Goal: Task Accomplishment & Management: Manage account settings

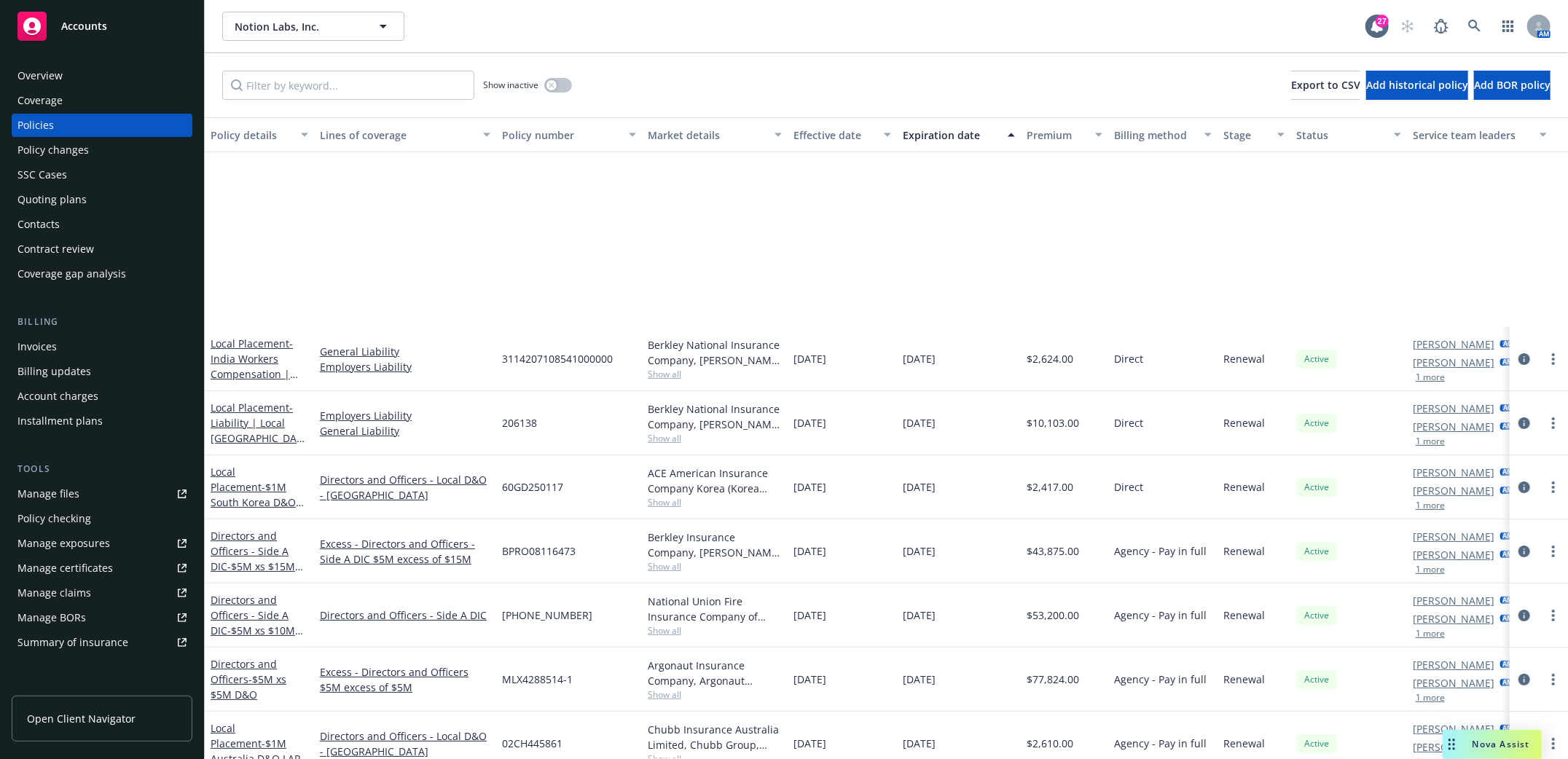
scroll to position [290, 0]
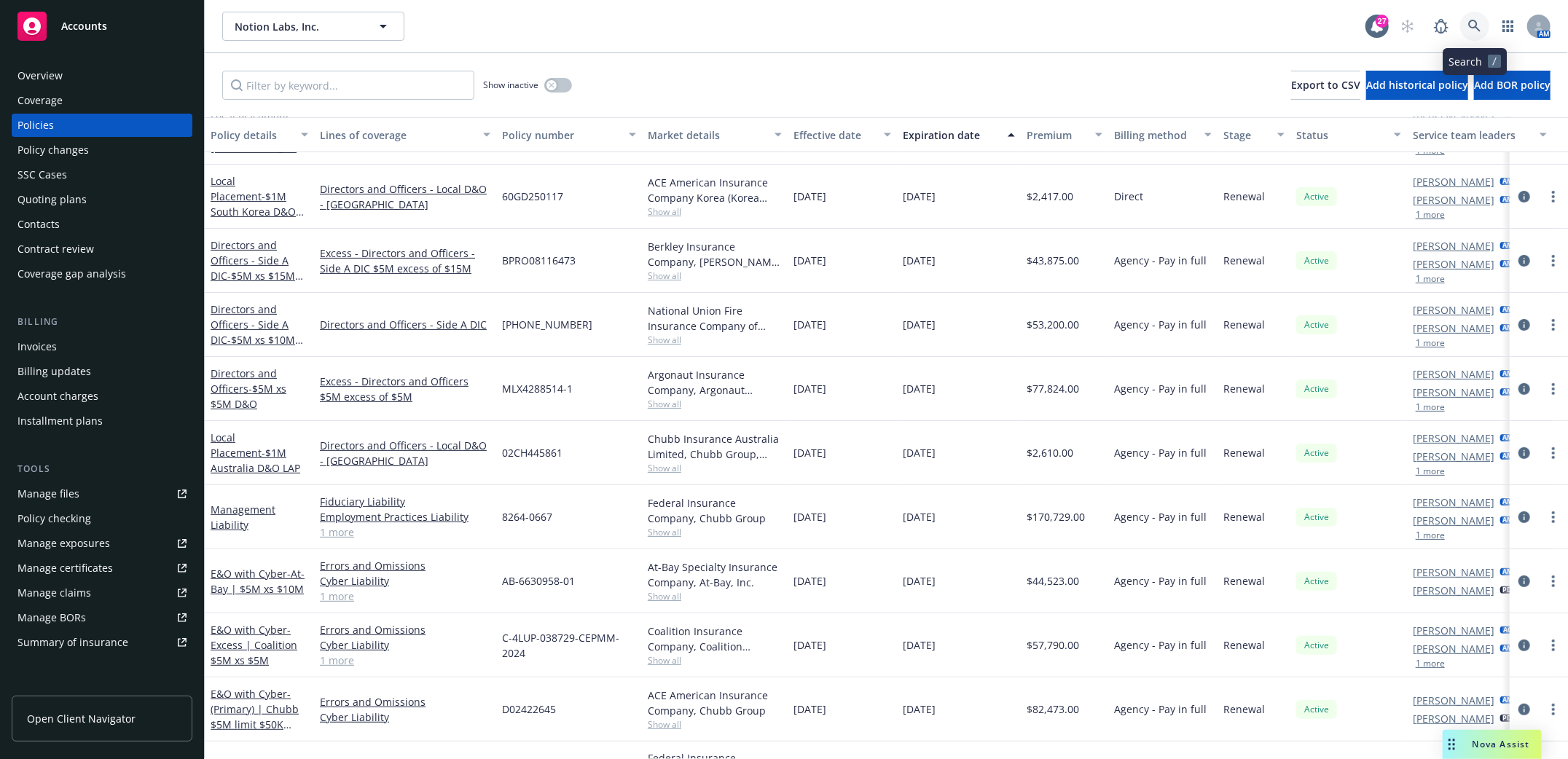
click at [1475, 30] on icon at bounding box center [1475, 26] width 13 height 13
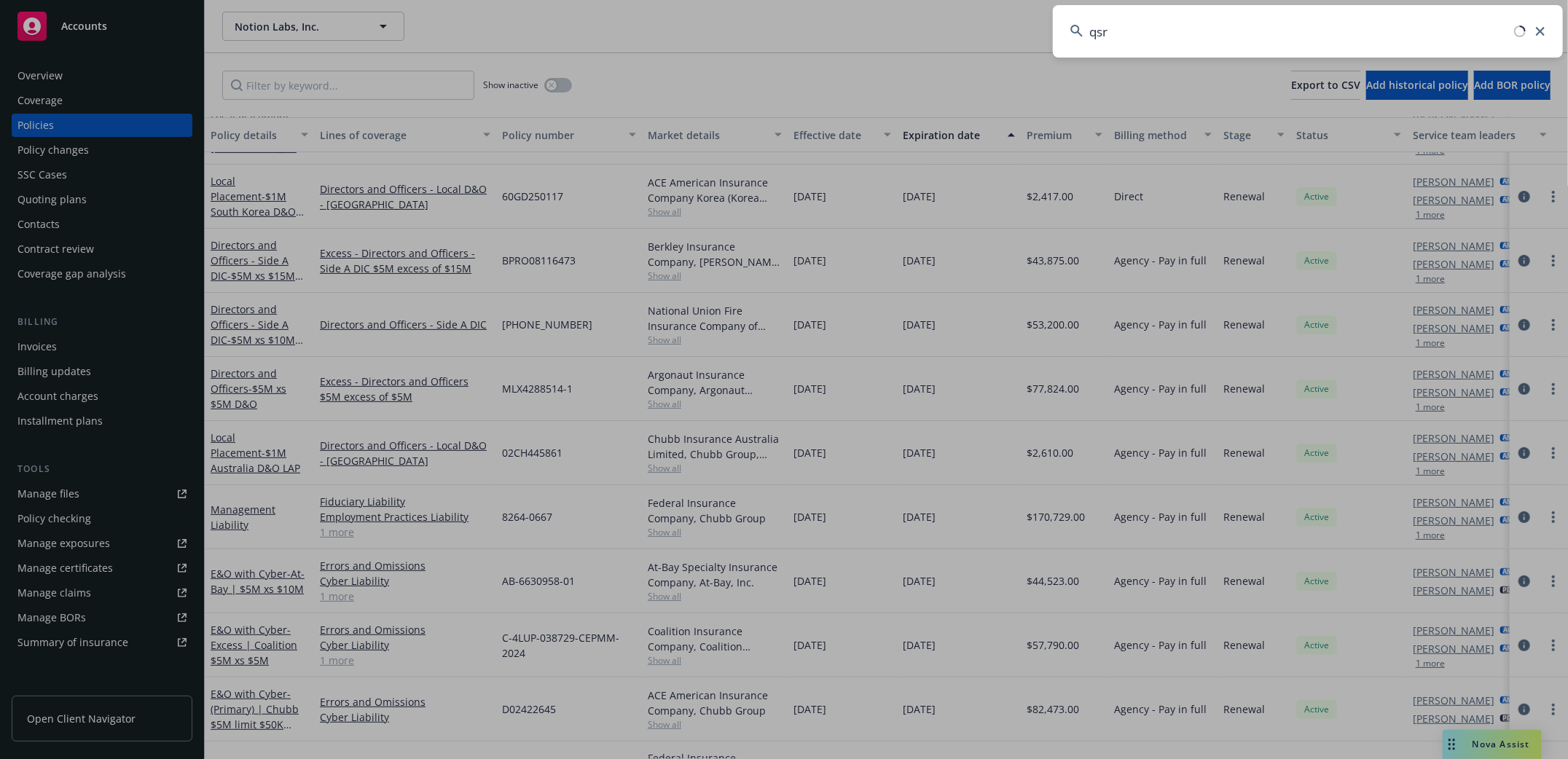
type input "qsr"
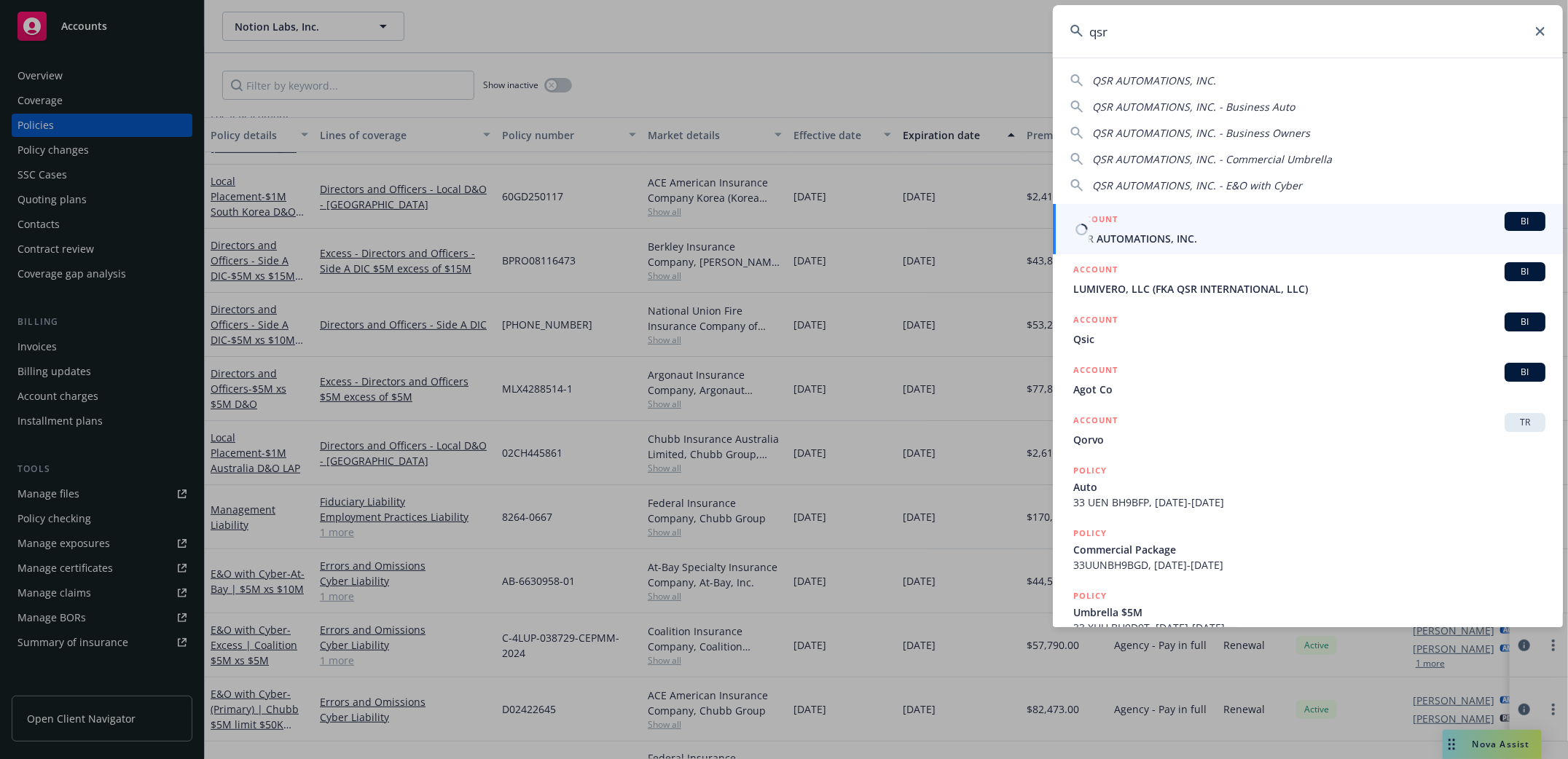
click at [1117, 236] on span "QSR AUTOMATIONS, INC." at bounding box center [1309, 238] width 472 height 15
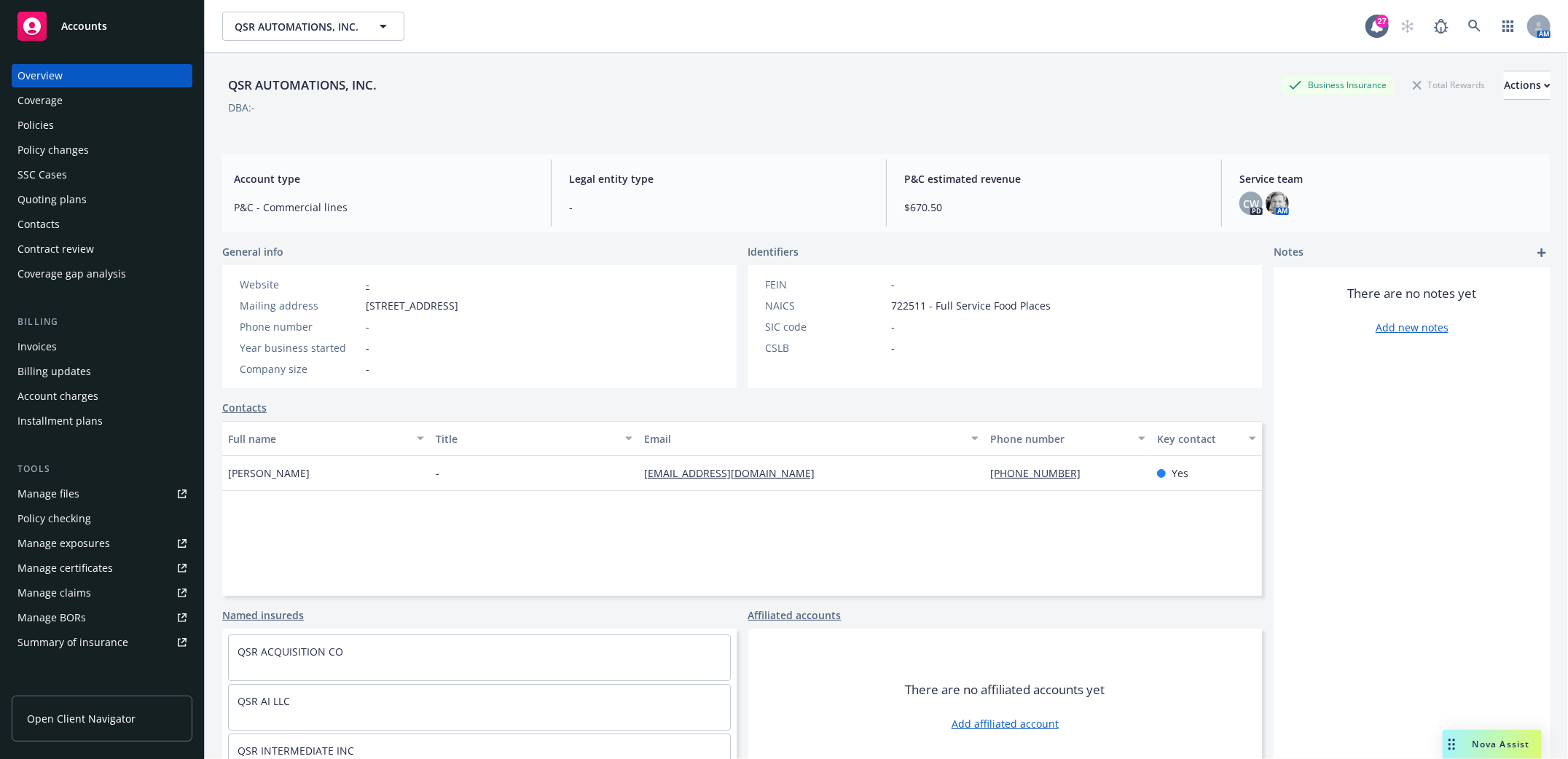
click at [39, 126] on div "Policies" at bounding box center [36, 126] width 37 height 24
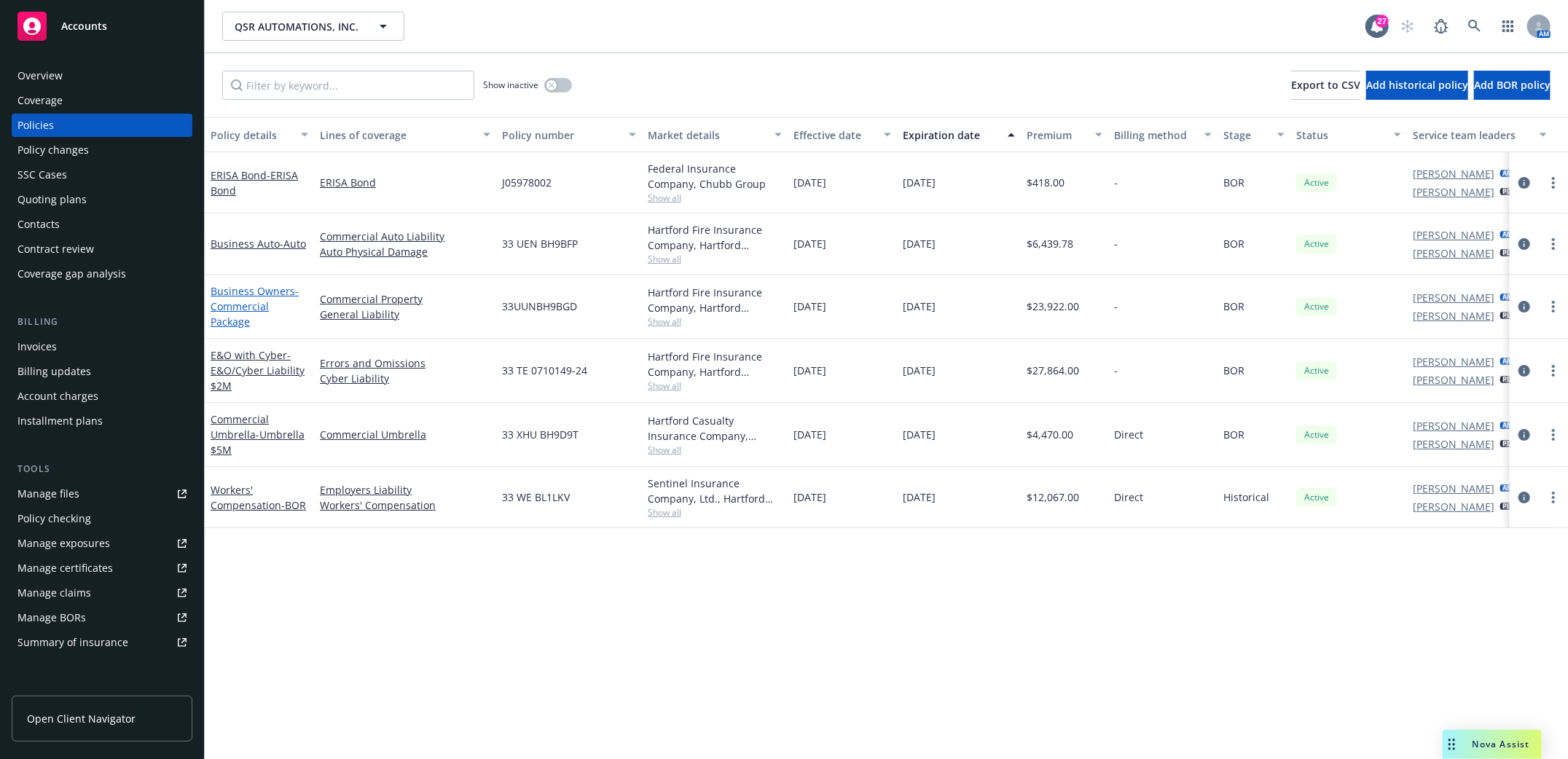
click at [235, 293] on link "Business Owners - Commercial Package" at bounding box center [254, 306] width 88 height 44
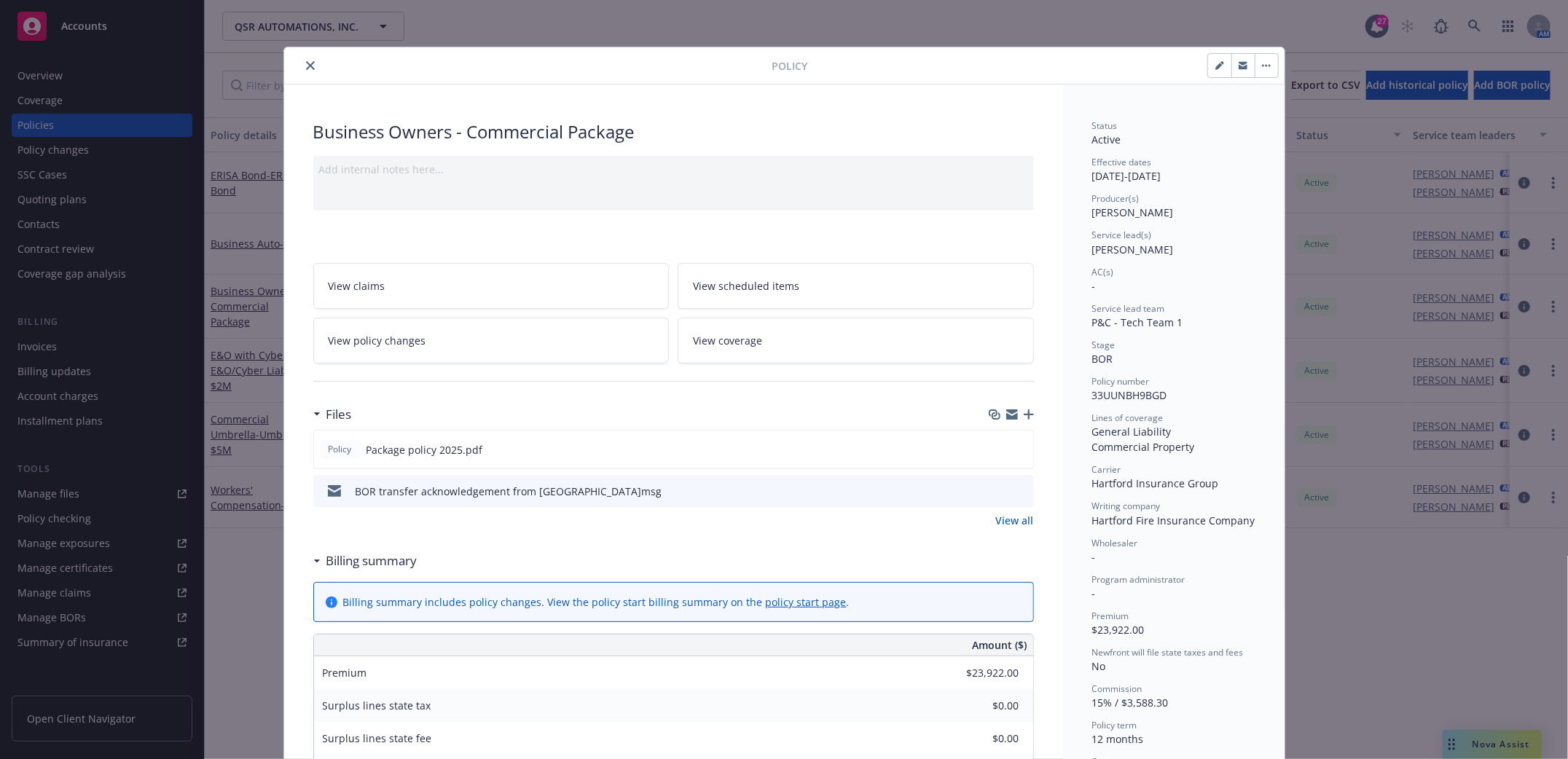
click at [306, 61] on icon "close" at bounding box center [310, 65] width 9 height 9
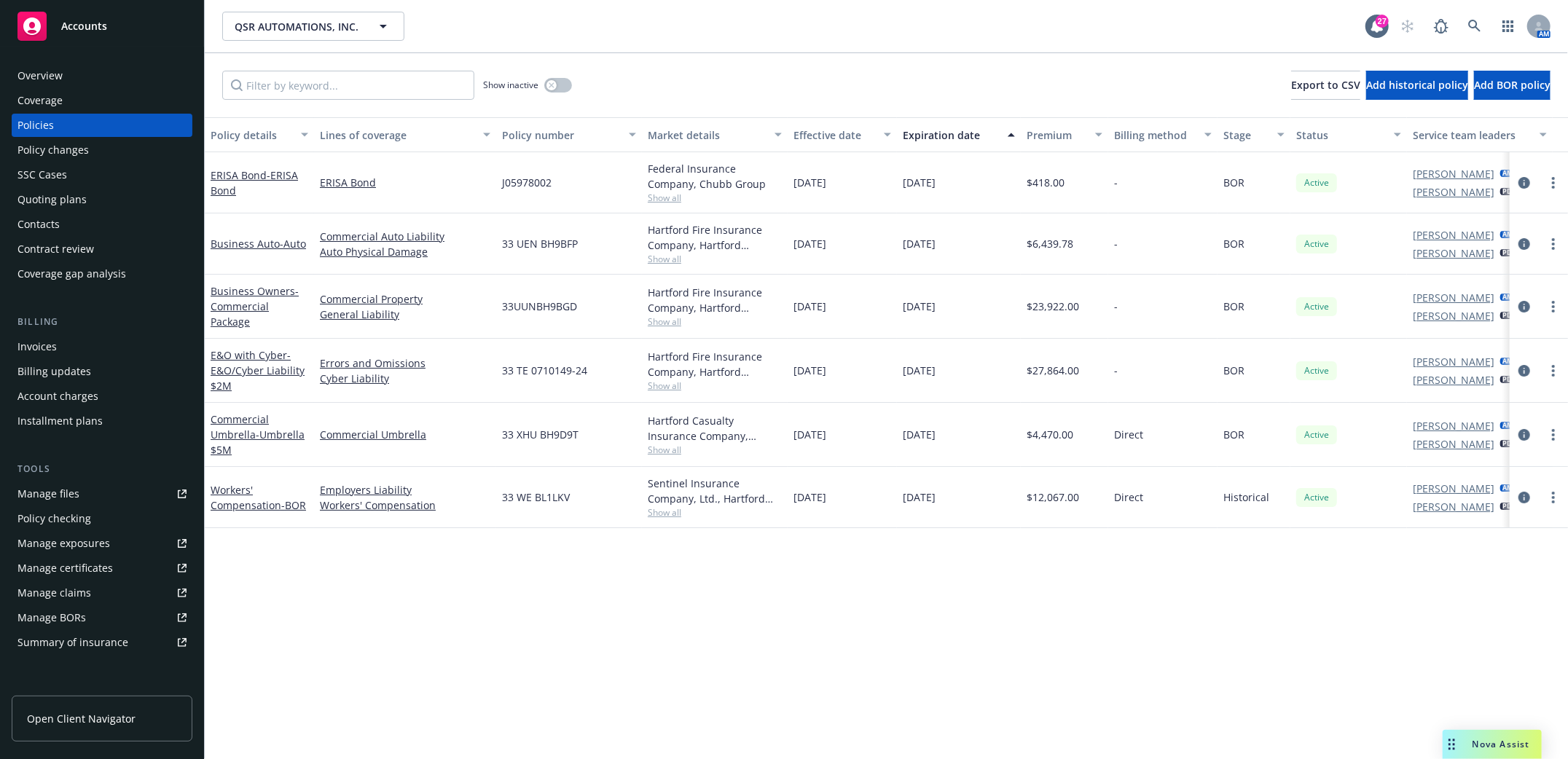
click at [25, 148] on div "Policy changes" at bounding box center [53, 150] width 71 height 24
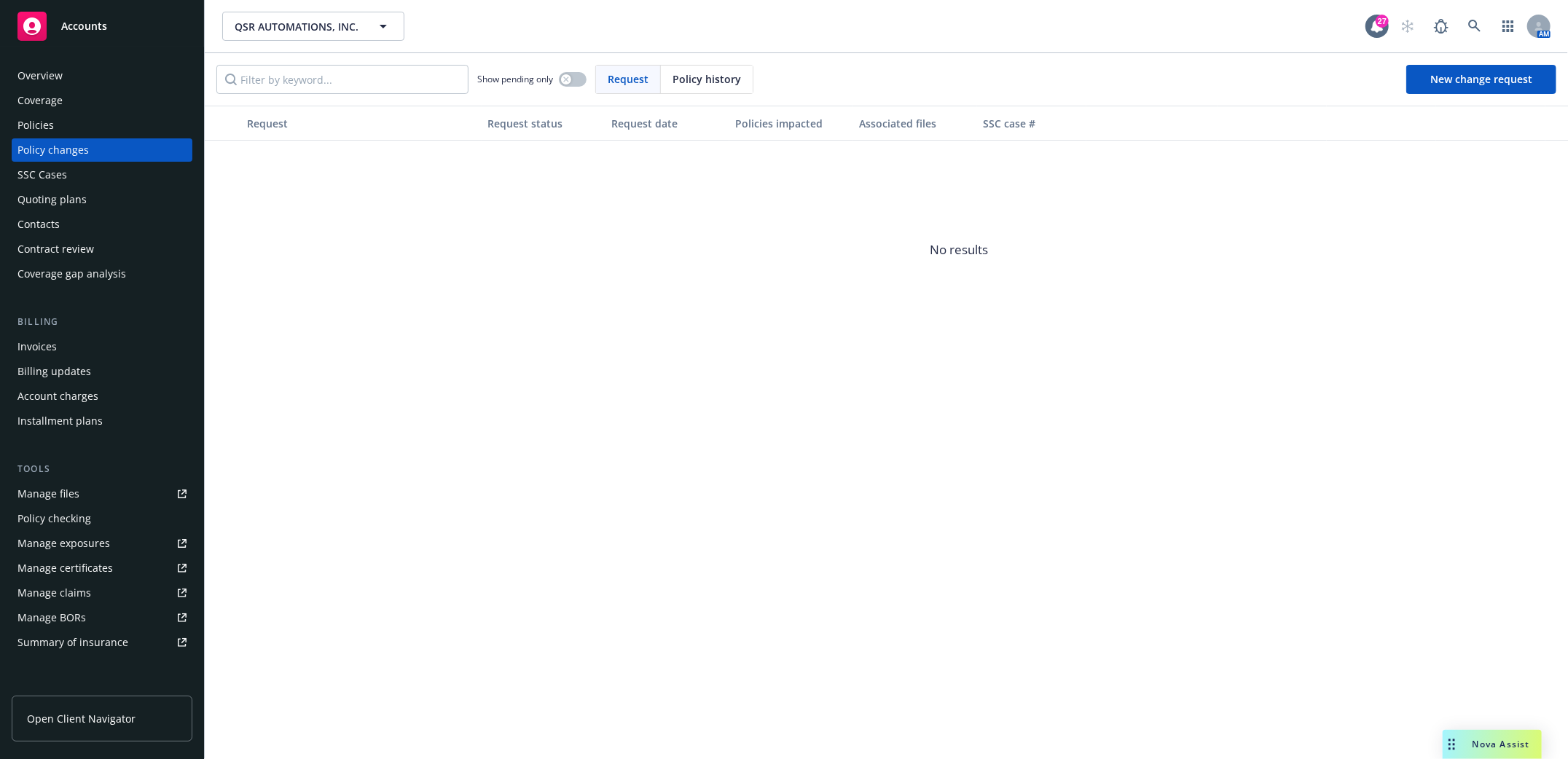
click at [35, 123] on div "Policies" at bounding box center [36, 126] width 37 height 24
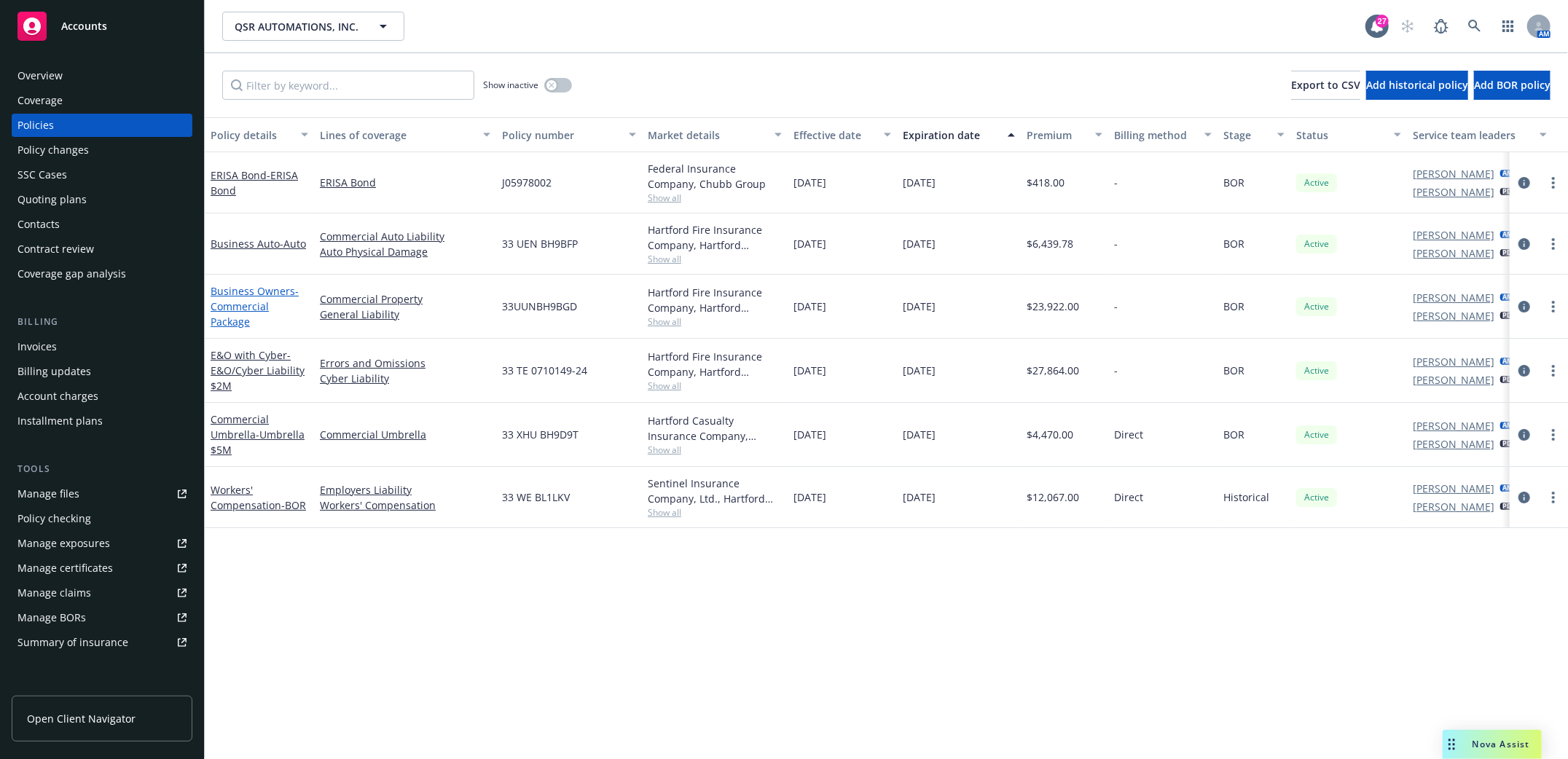
click at [233, 307] on span "- Commercial Package" at bounding box center [254, 306] width 88 height 44
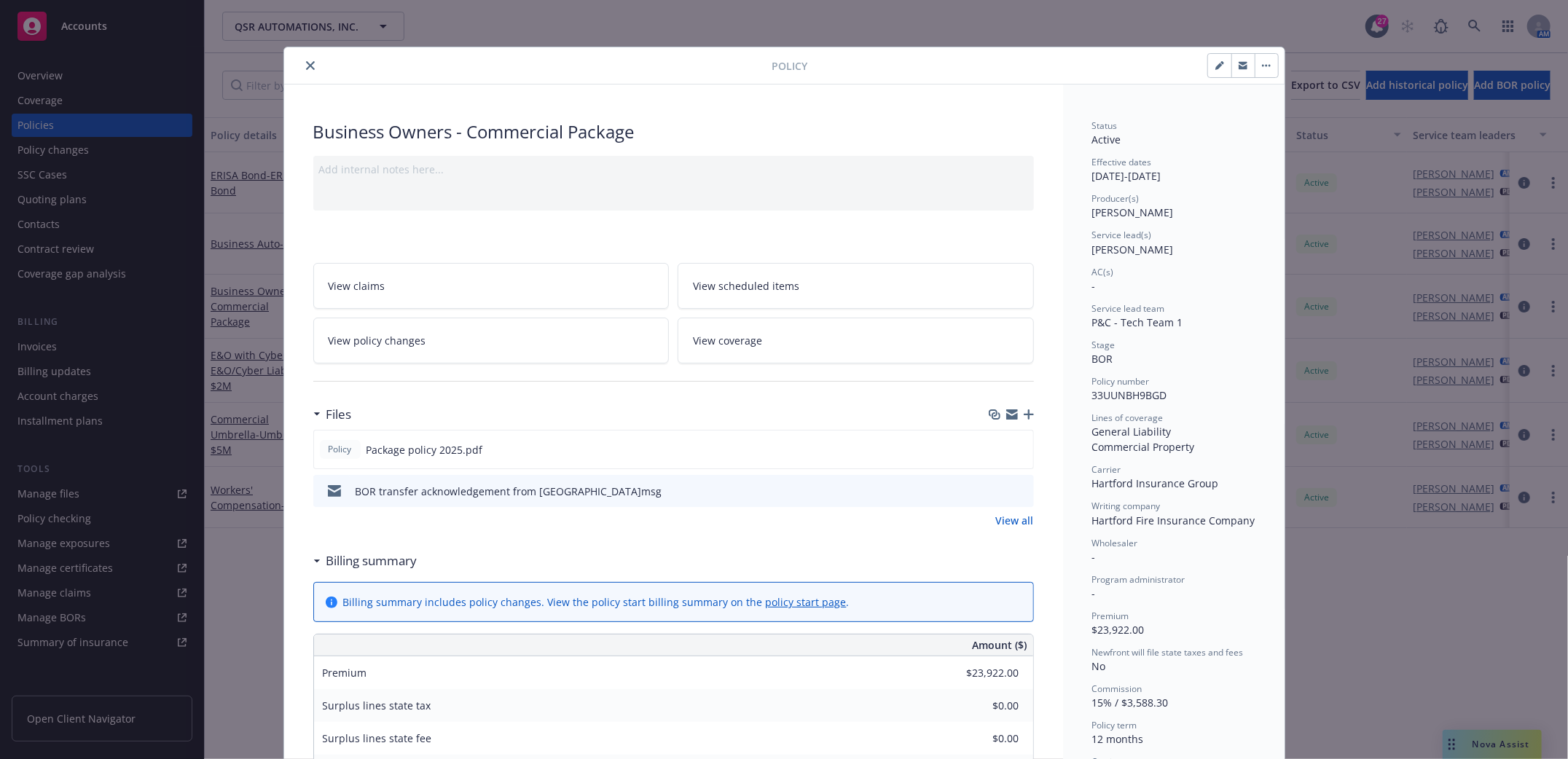
click at [1023, 420] on icon "button" at bounding box center [1028, 414] width 10 height 10
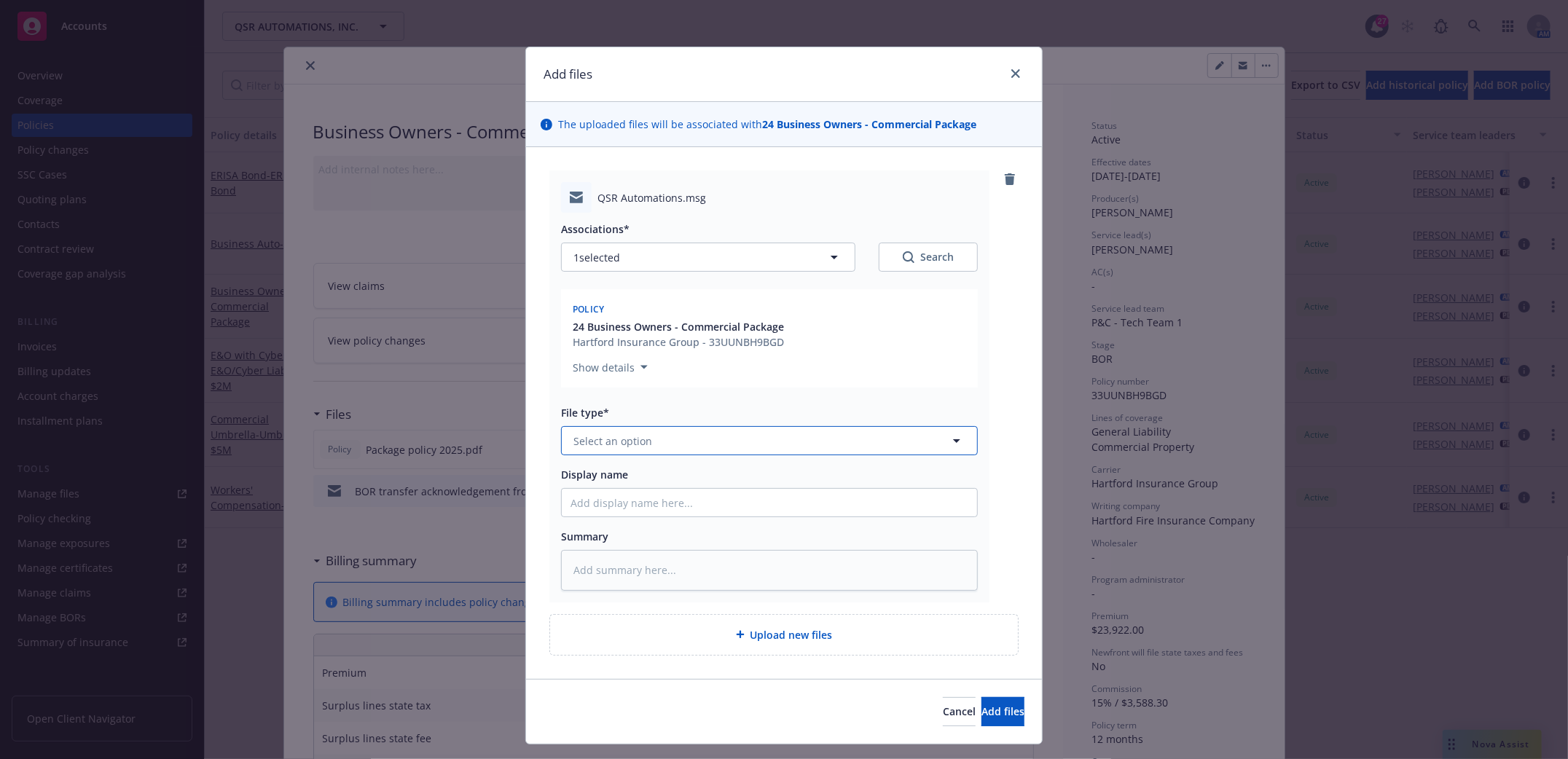
click at [734, 439] on button "Select an option" at bounding box center [769, 441] width 417 height 29
drag, startPoint x: 607, startPoint y: 443, endPoint x: 531, endPoint y: 445, distance: 76.0
click at [534, 442] on div "QSR Automations.msg Associations* 1 selected Search Policy 24 Business Owners -…" at bounding box center [784, 412] width 516 height 530
type input "emai"
click at [659, 489] on div "Email" at bounding box center [769, 481] width 398 height 21
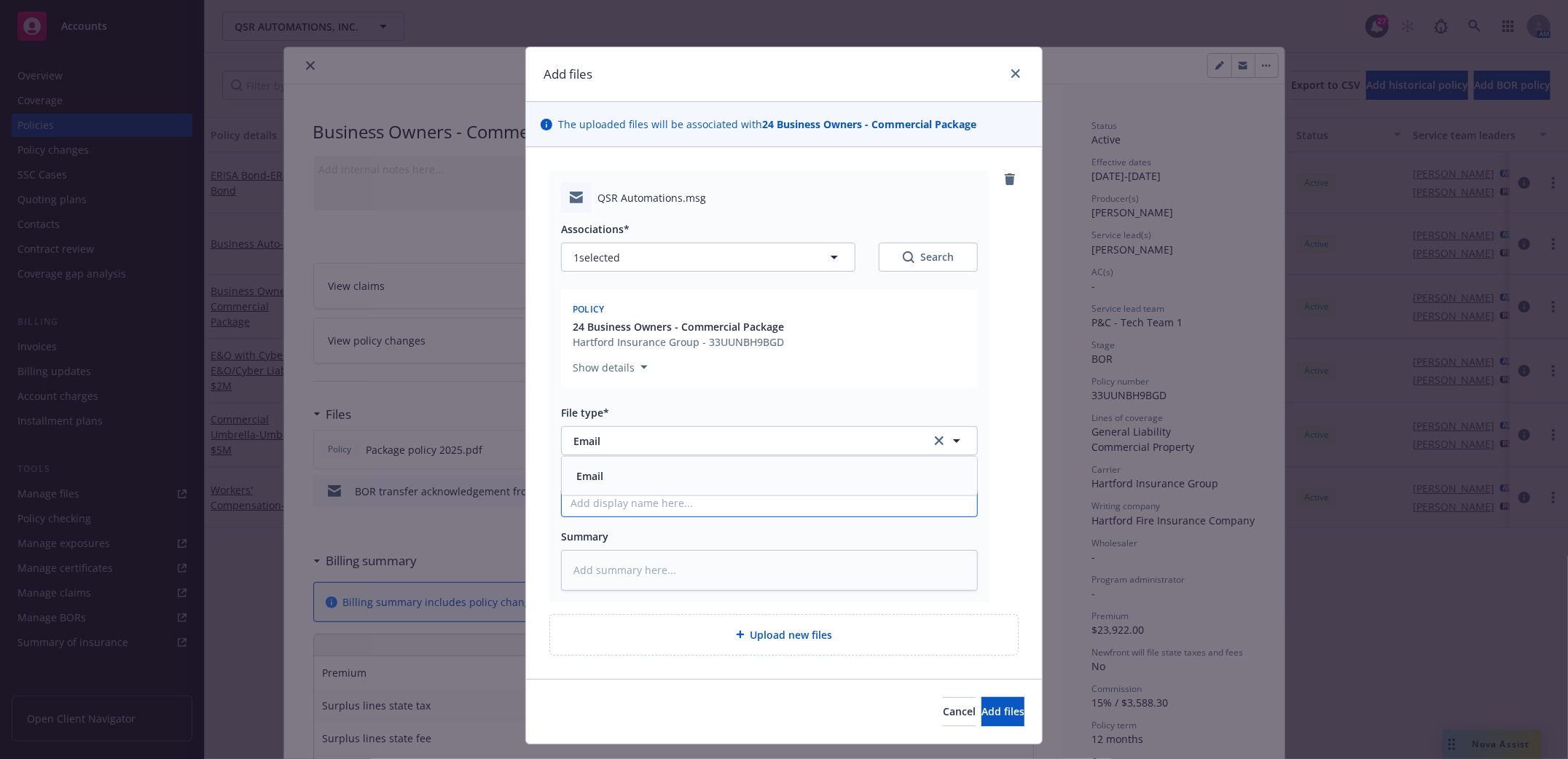
click at [644, 514] on input "Display name" at bounding box center [769, 503] width 415 height 28
type textarea "x"
type input "A"
type textarea "x"
type input "Ad"
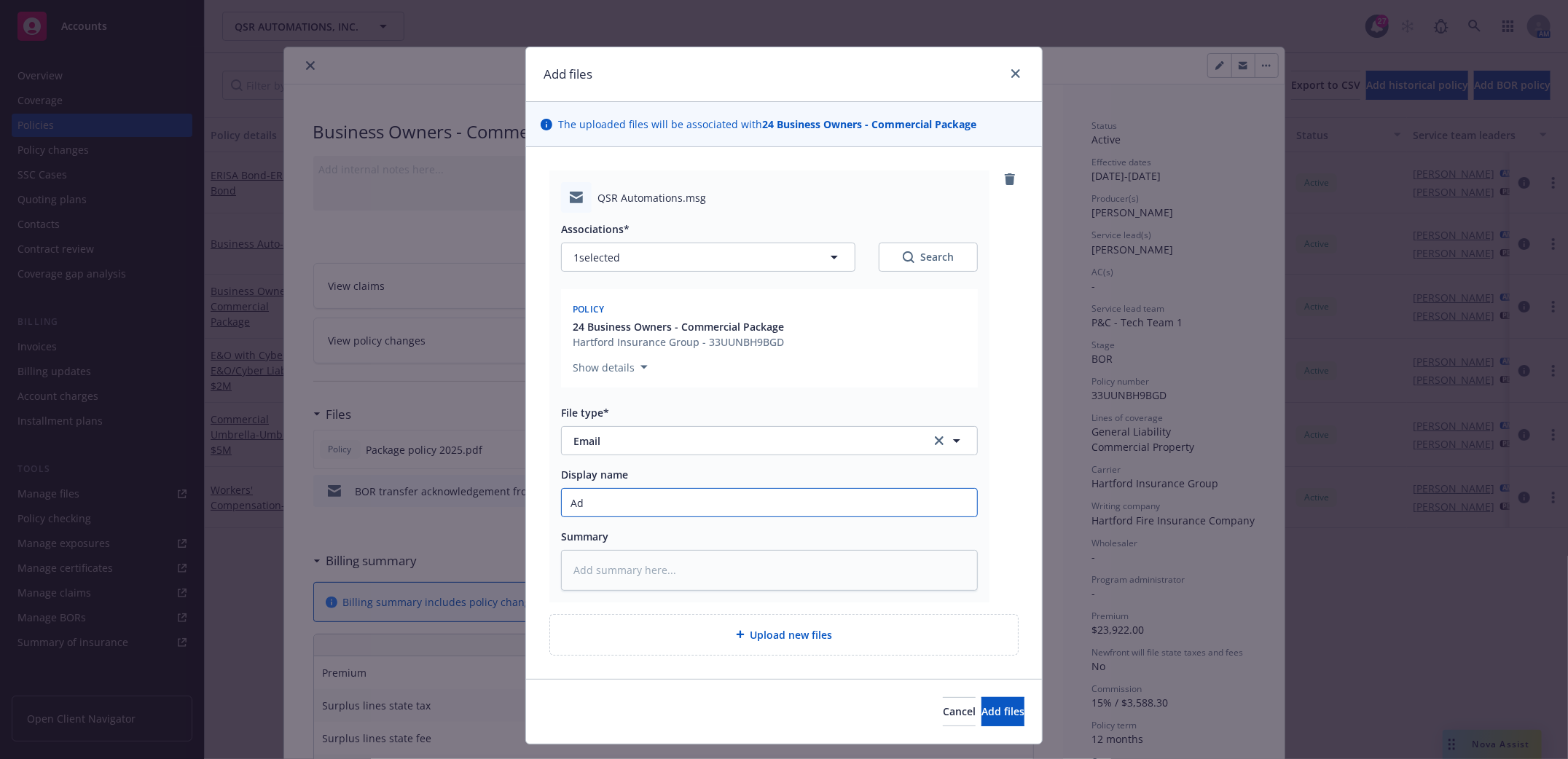
type textarea "x"
type input "Add"
type textarea "x"
type input "Add"
type textarea "x"
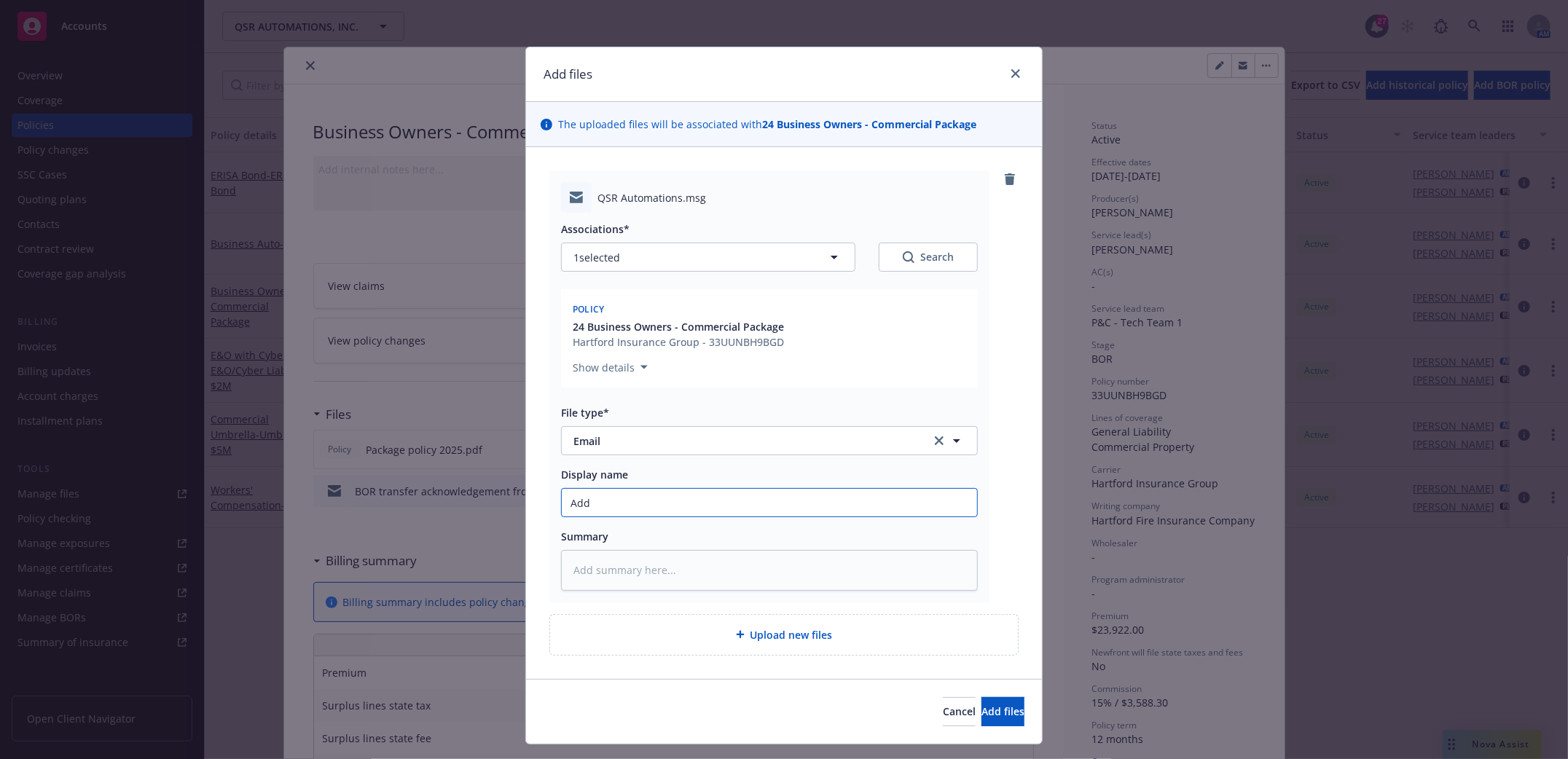
type input "Add G"
type textarea "x"
type input "Add Go"
type textarea "x"
type input "Add Gol"
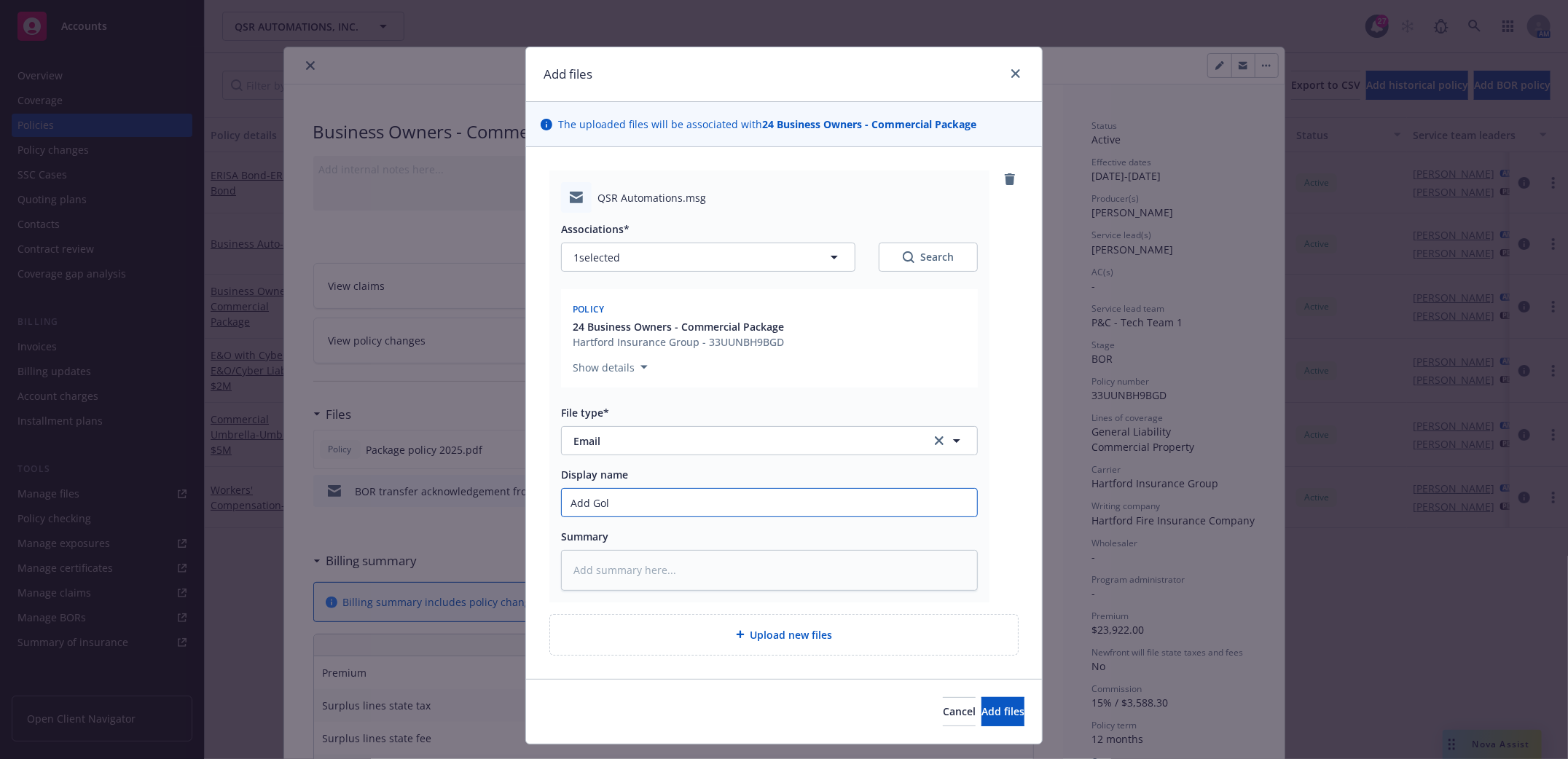
type textarea "x"
type input "Add Golu"
type textarea "x"
type input "Add [PERSON_NAME]"
type textarea "x"
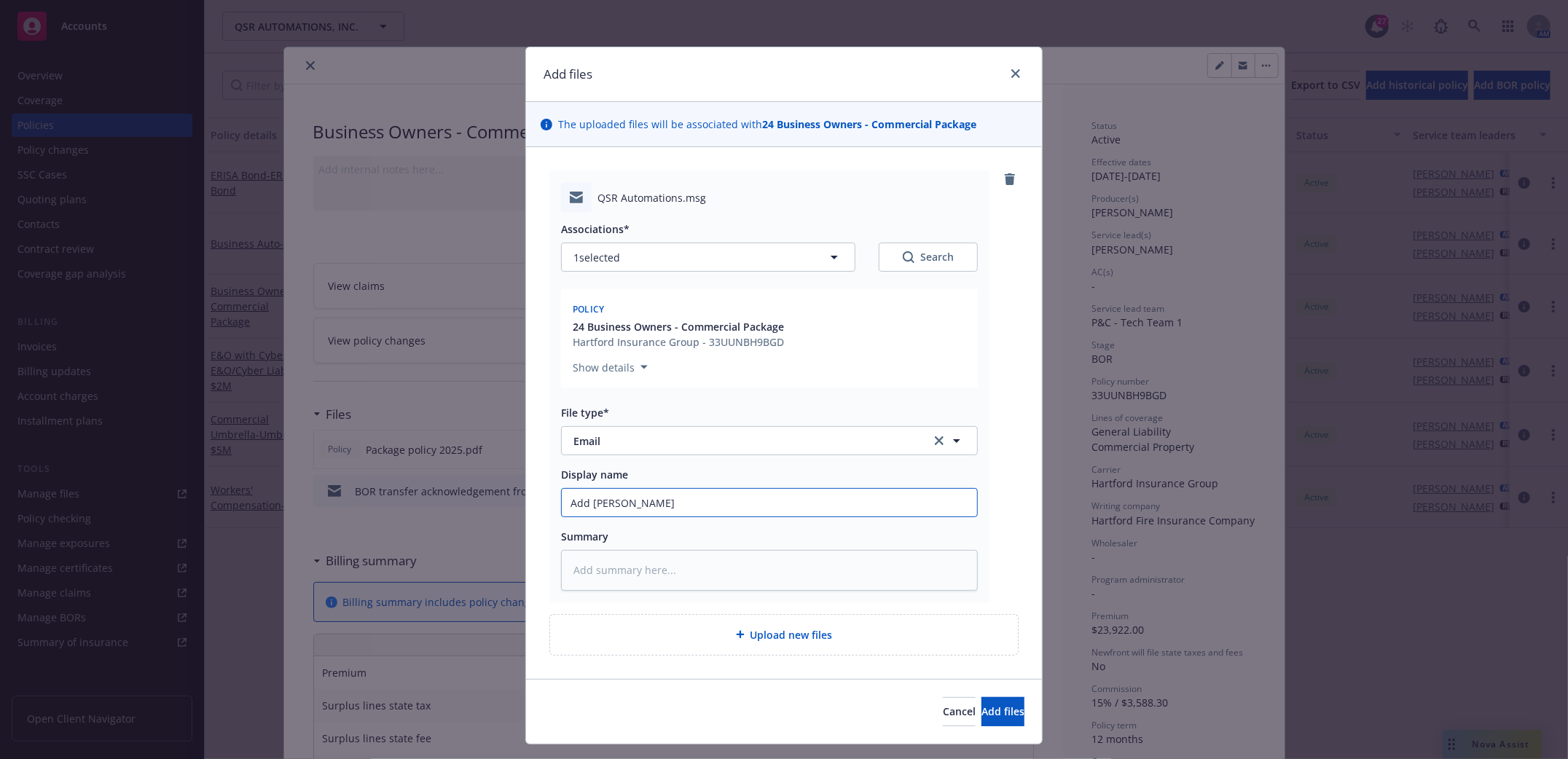
type input "Add [PERSON_NAME]"
type textarea "x"
type input "Add [PERSON_NAME] l"
type textarea "x"
type input "Add [PERSON_NAME] los"
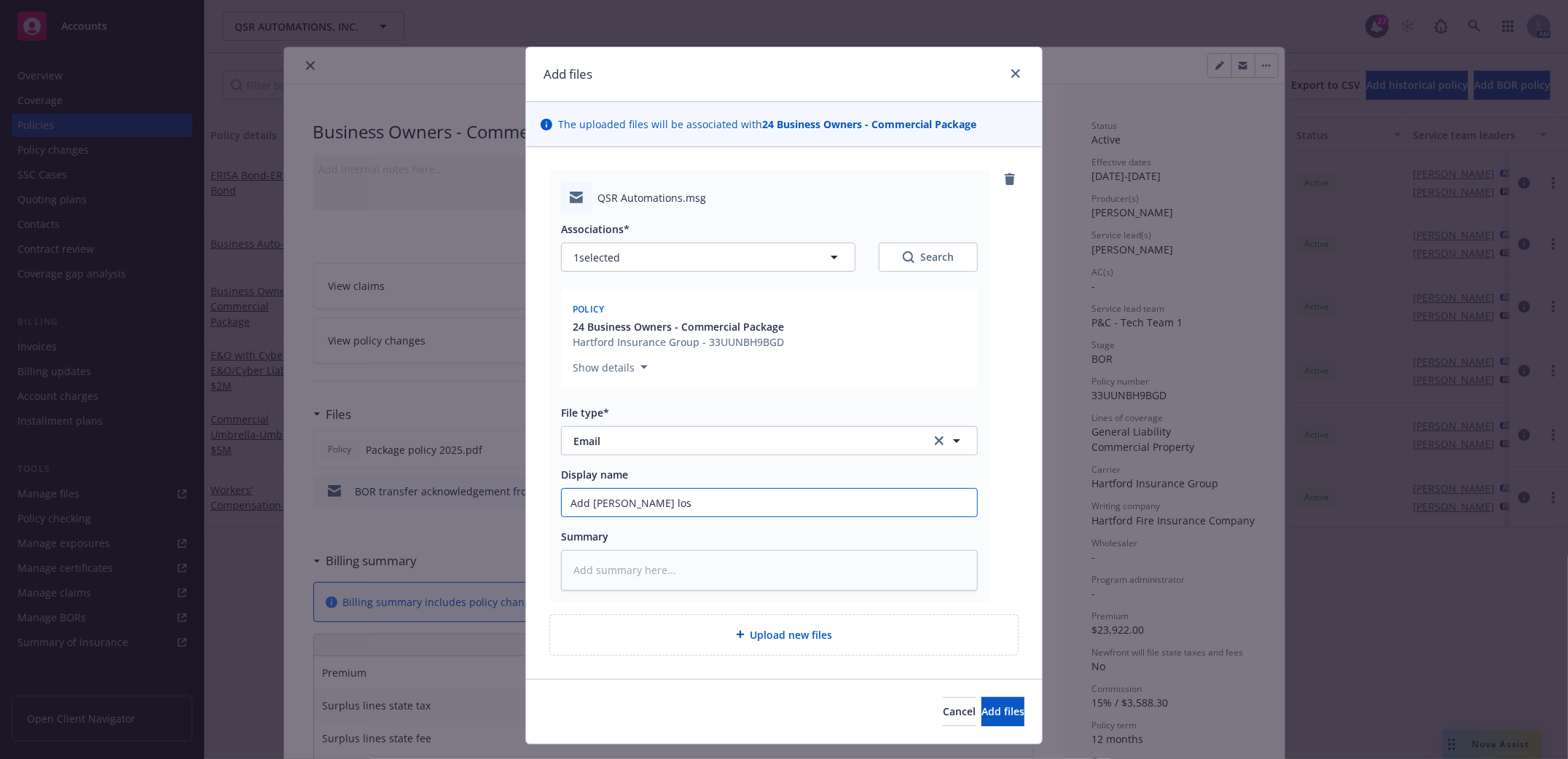
type textarea "x"
type input "Add [PERSON_NAME] loss"
type textarea "x"
type input "Add [PERSON_NAME] loss"
type textarea "x"
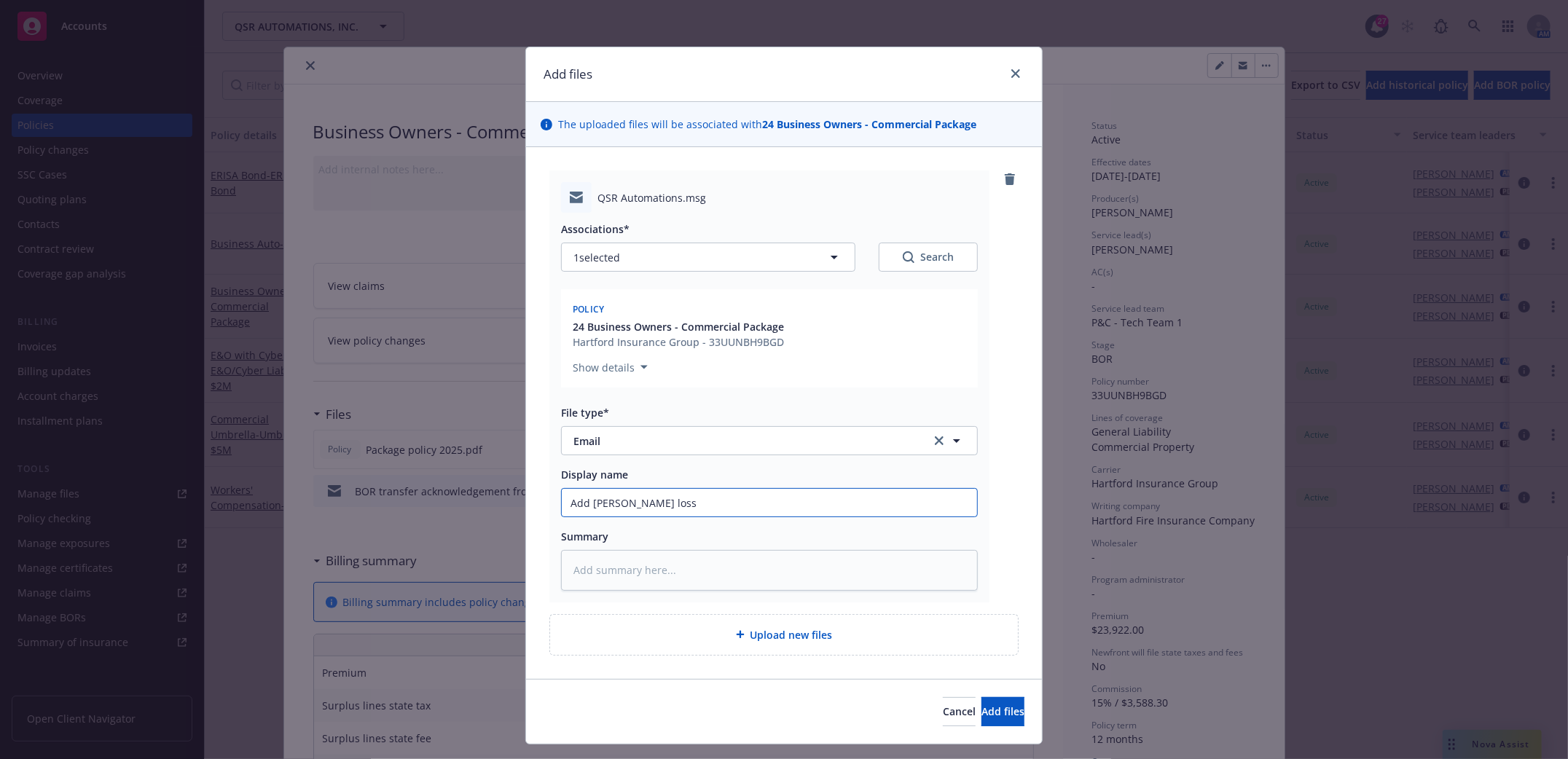
type input "Add [PERSON_NAME] loss p"
type textarea "x"
type input "Add [PERSON_NAME] loss pa"
type textarea "x"
type input "Add [PERSON_NAME] loss pay"
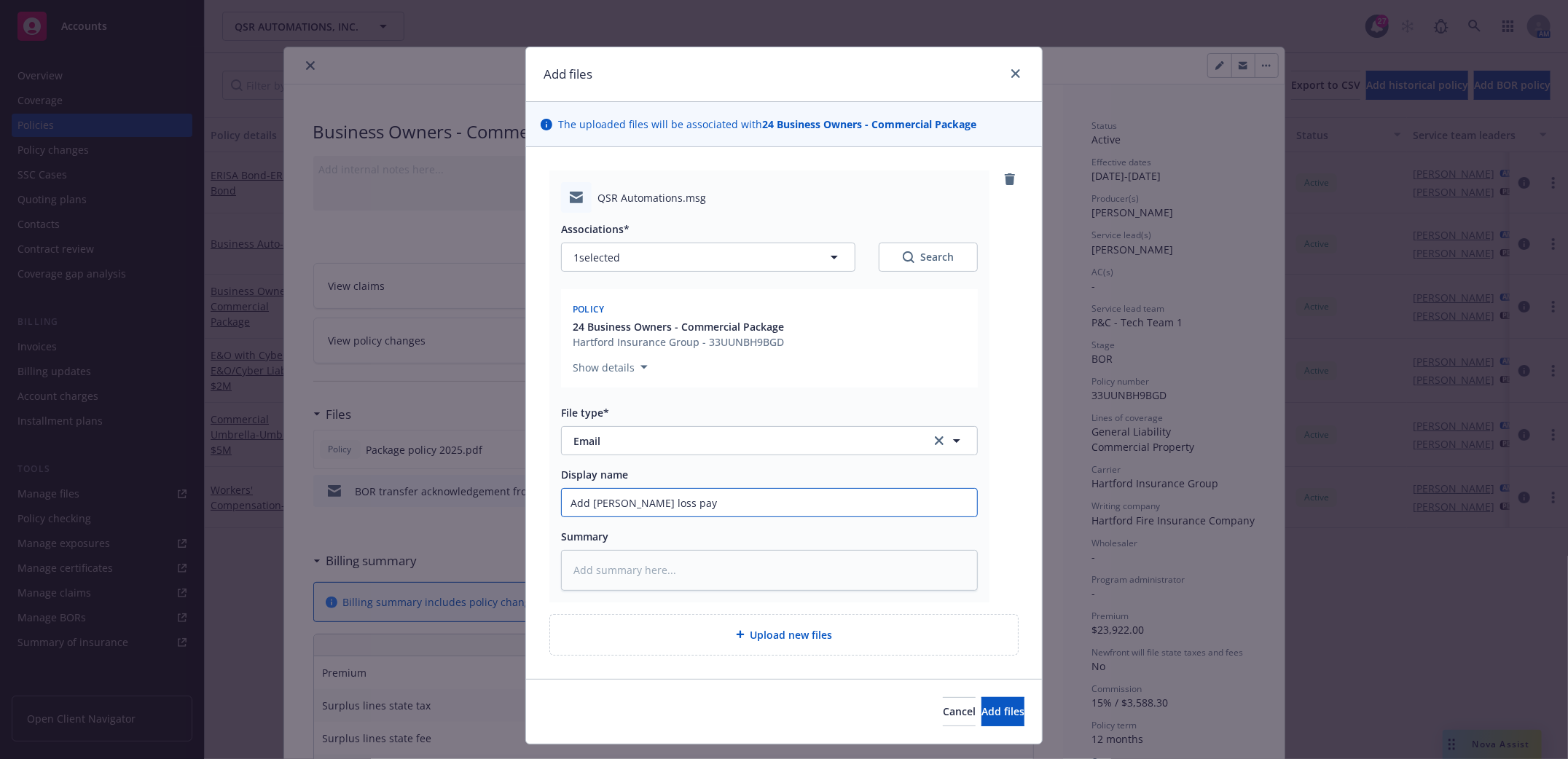
type textarea "x"
type input "Add [PERSON_NAME] loss paye"
type textarea "x"
type input "Add [PERSON_NAME] loss payee"
type textarea "x"
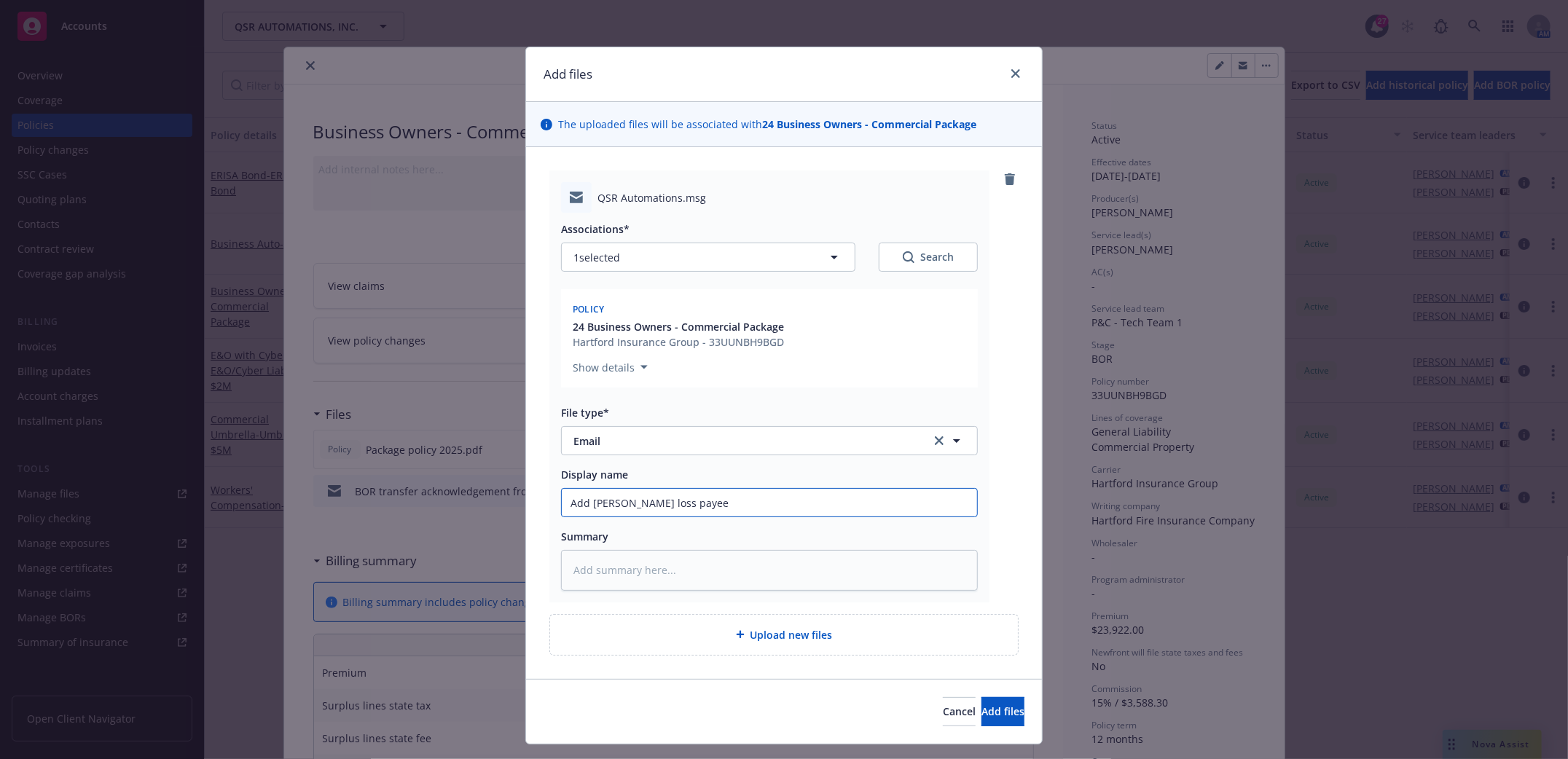
type input "Add [PERSON_NAME] loss payee"
type textarea "x"
type input "Add [PERSON_NAME] loss payee /"
type textarea "x"
type input "Add [PERSON_NAME] loss payee /"
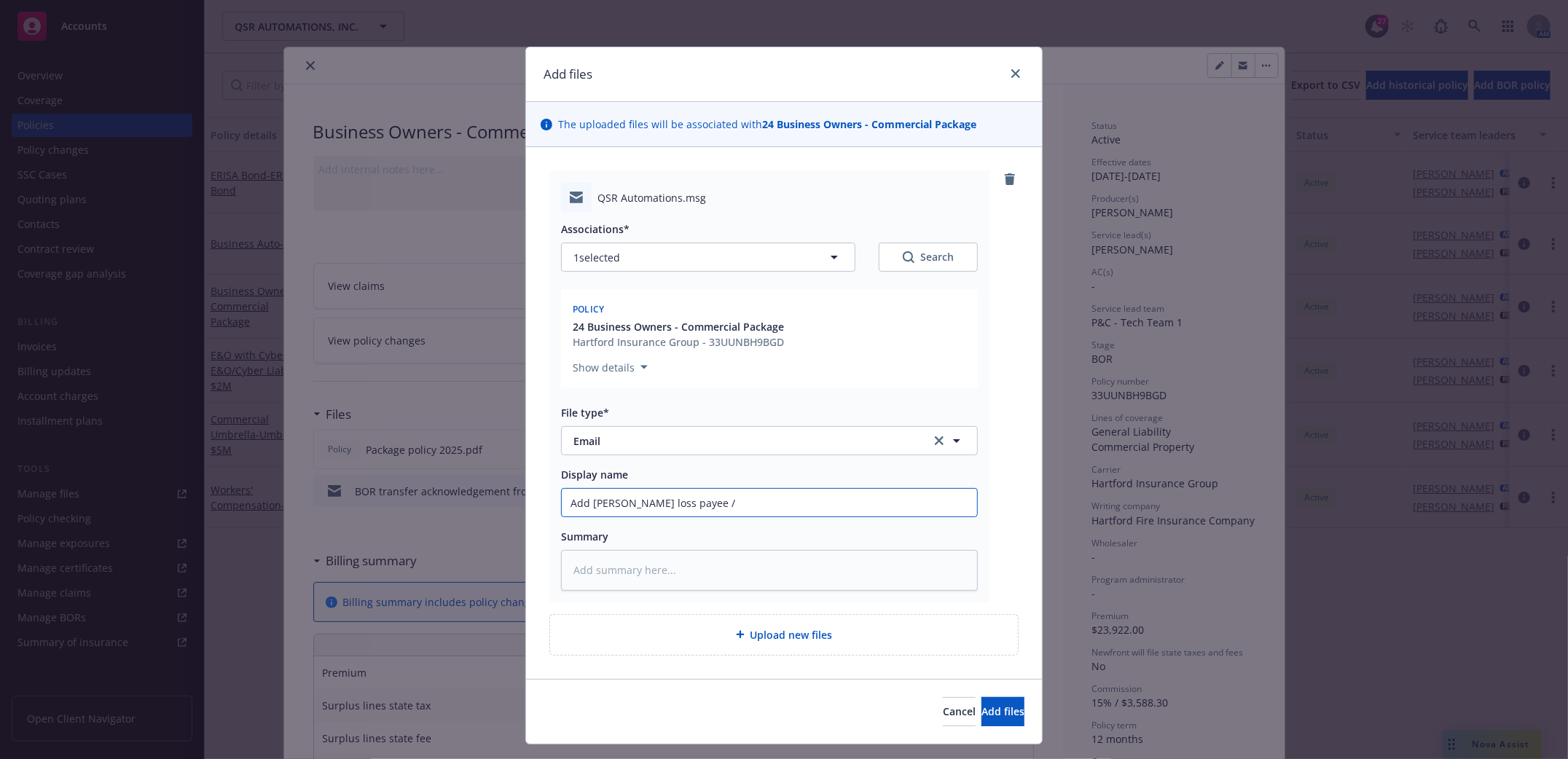
type textarea "x"
type input "Add [PERSON_NAME] loss payee / s"
type textarea "x"
type input "Add [PERSON_NAME] loss payee /"
type textarea "x"
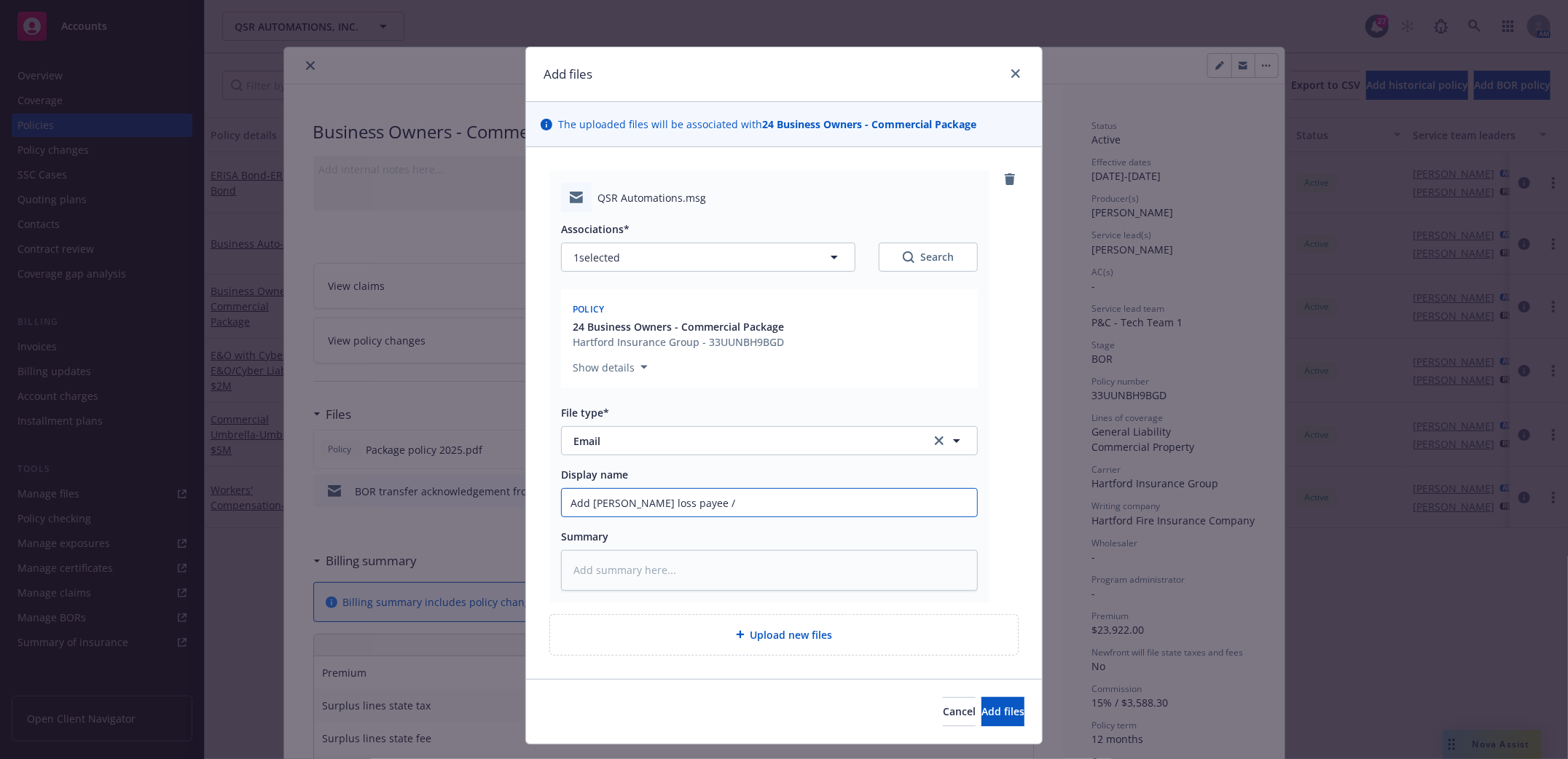
type input "Add [PERSON_NAME] loss payee / a"
type textarea "x"
type input "Add [PERSON_NAME] loss payee / ad"
type textarea "x"
type input "Add [PERSON_NAME] loss payee / adt"
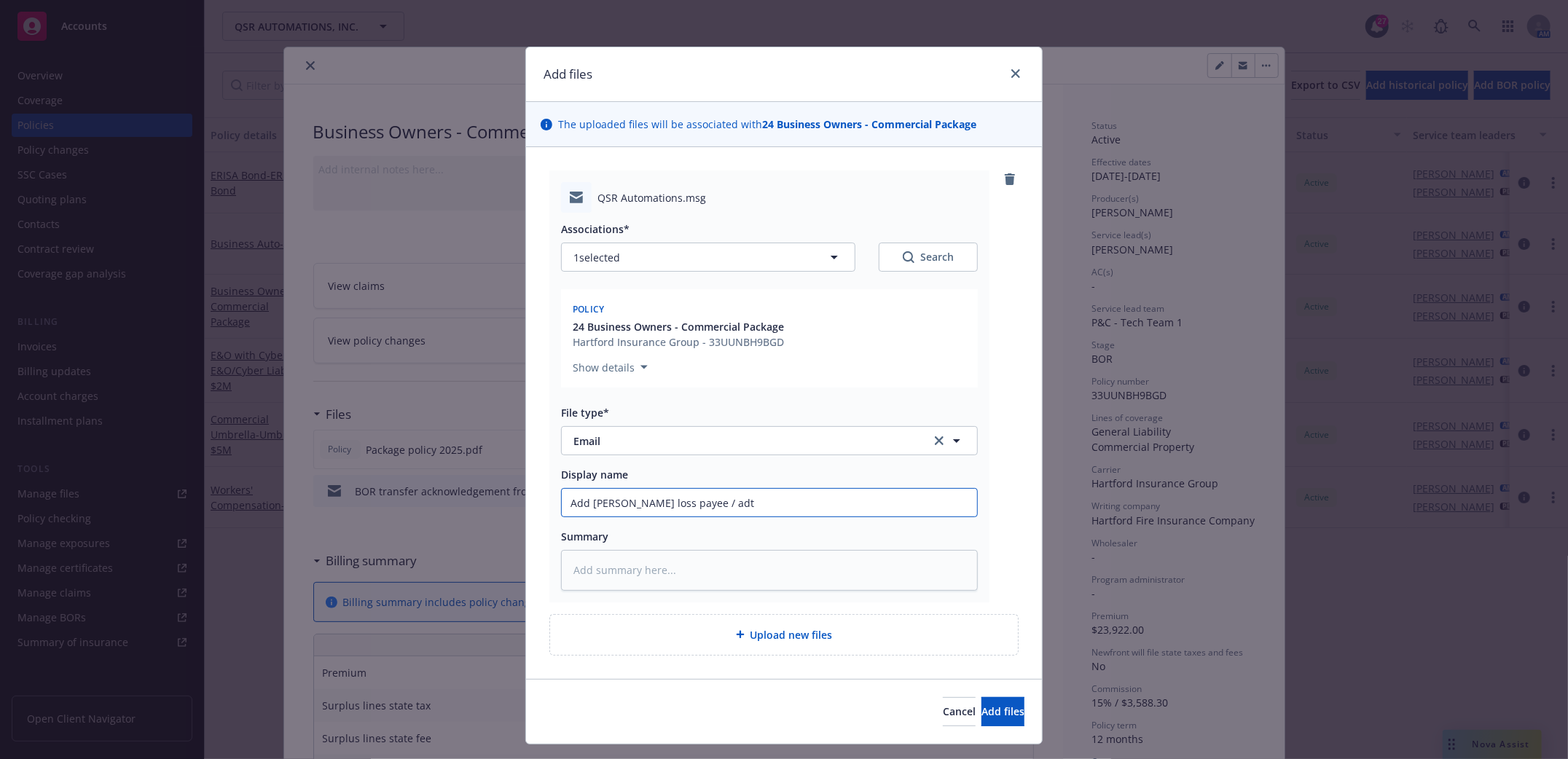
type textarea "x"
type input "Add [PERSON_NAME] loss payee / adtl"
type textarea "x"
type input "Add [PERSON_NAME] loss payee / adtl"
type textarea "x"
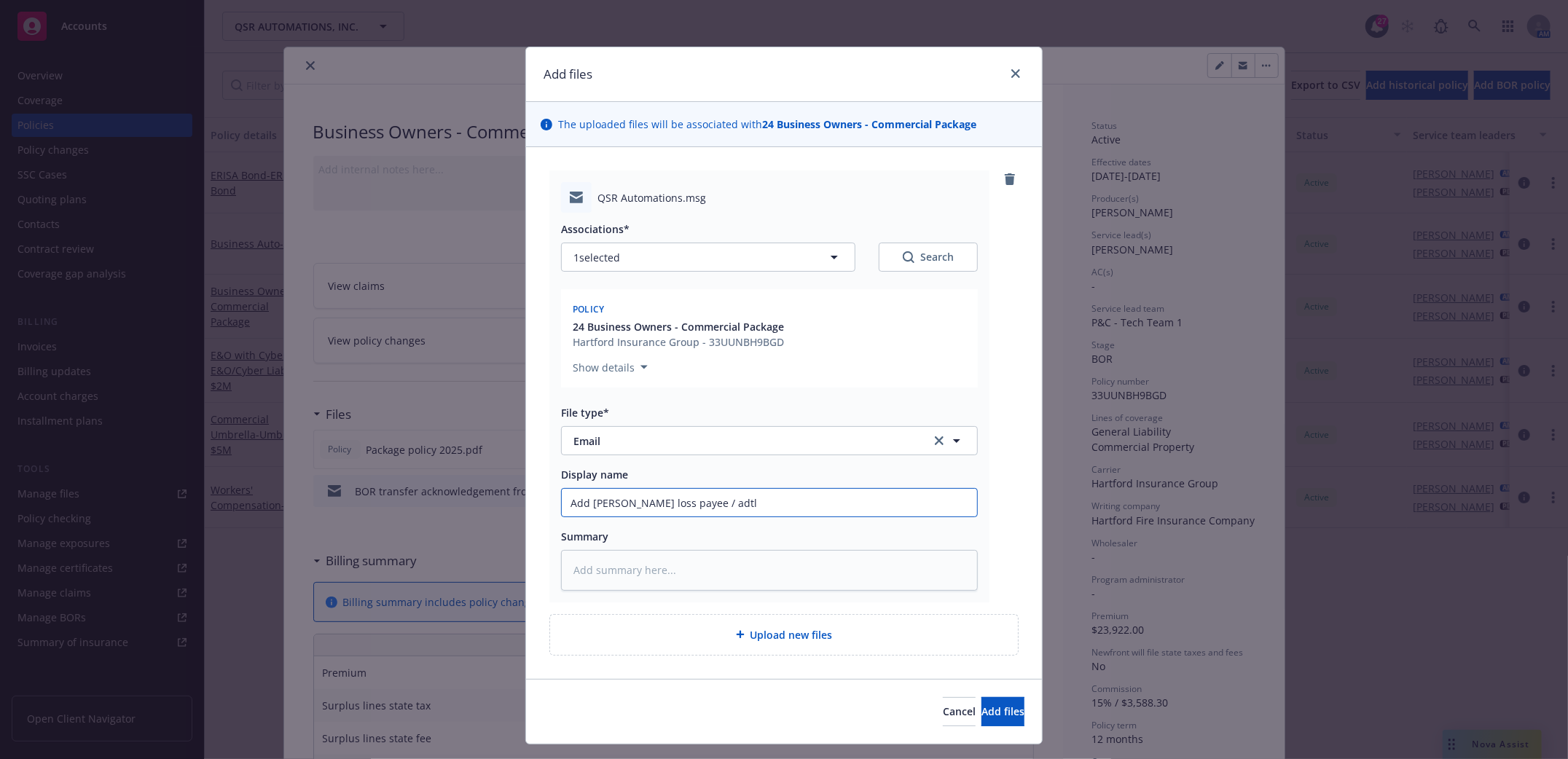
type input "Add [PERSON_NAME] loss payee / adtl i"
type textarea "x"
type input "Add [PERSON_NAME] loss payee / adtl in"
type textarea "x"
type input "Add [PERSON_NAME] loss payee / adtl ins"
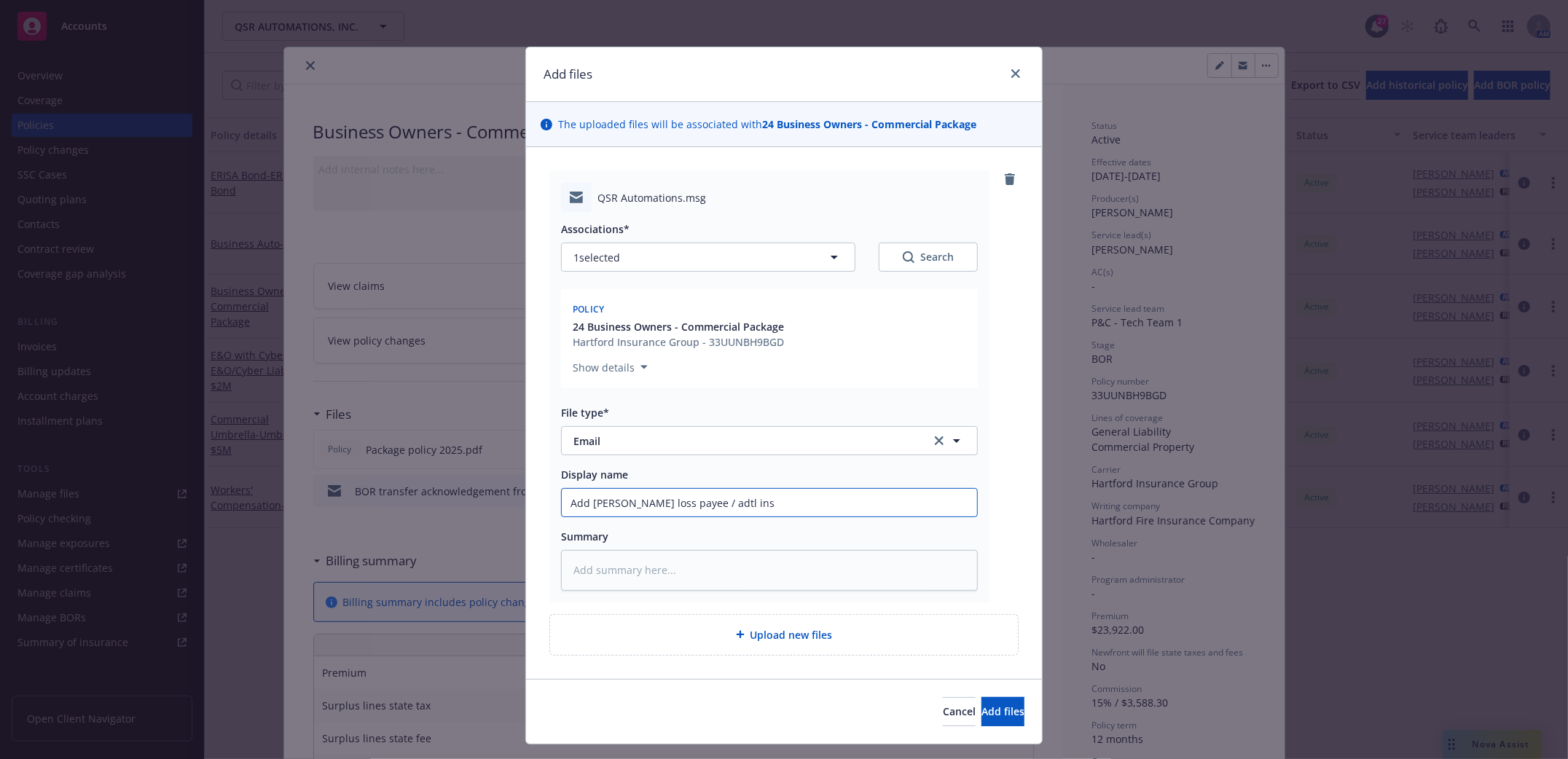
type textarea "x"
type input "Add [PERSON_NAME] loss payee / adtl insd"
click at [985, 705] on span "Add files" at bounding box center [1003, 711] width 43 height 14
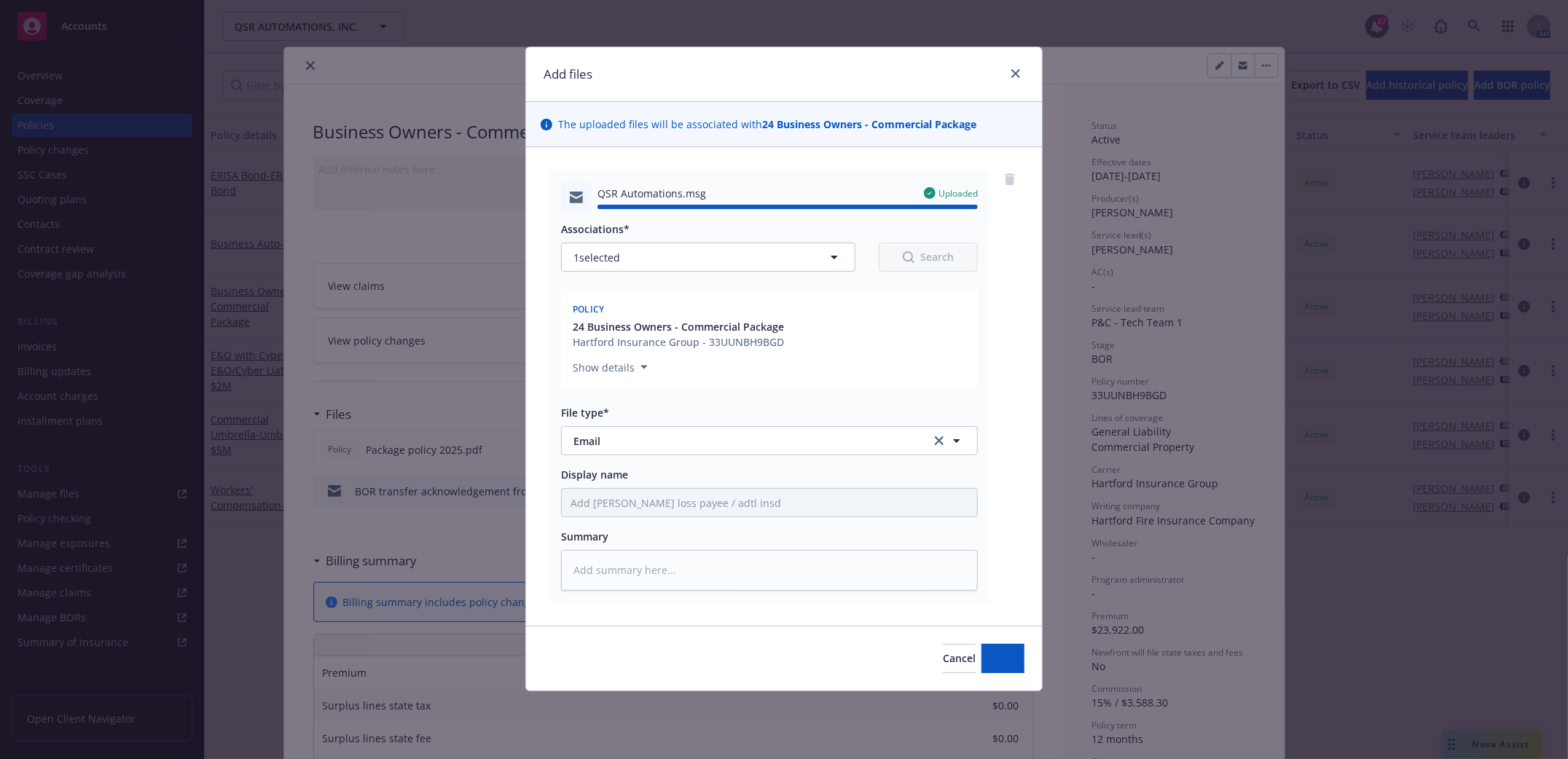
type textarea "x"
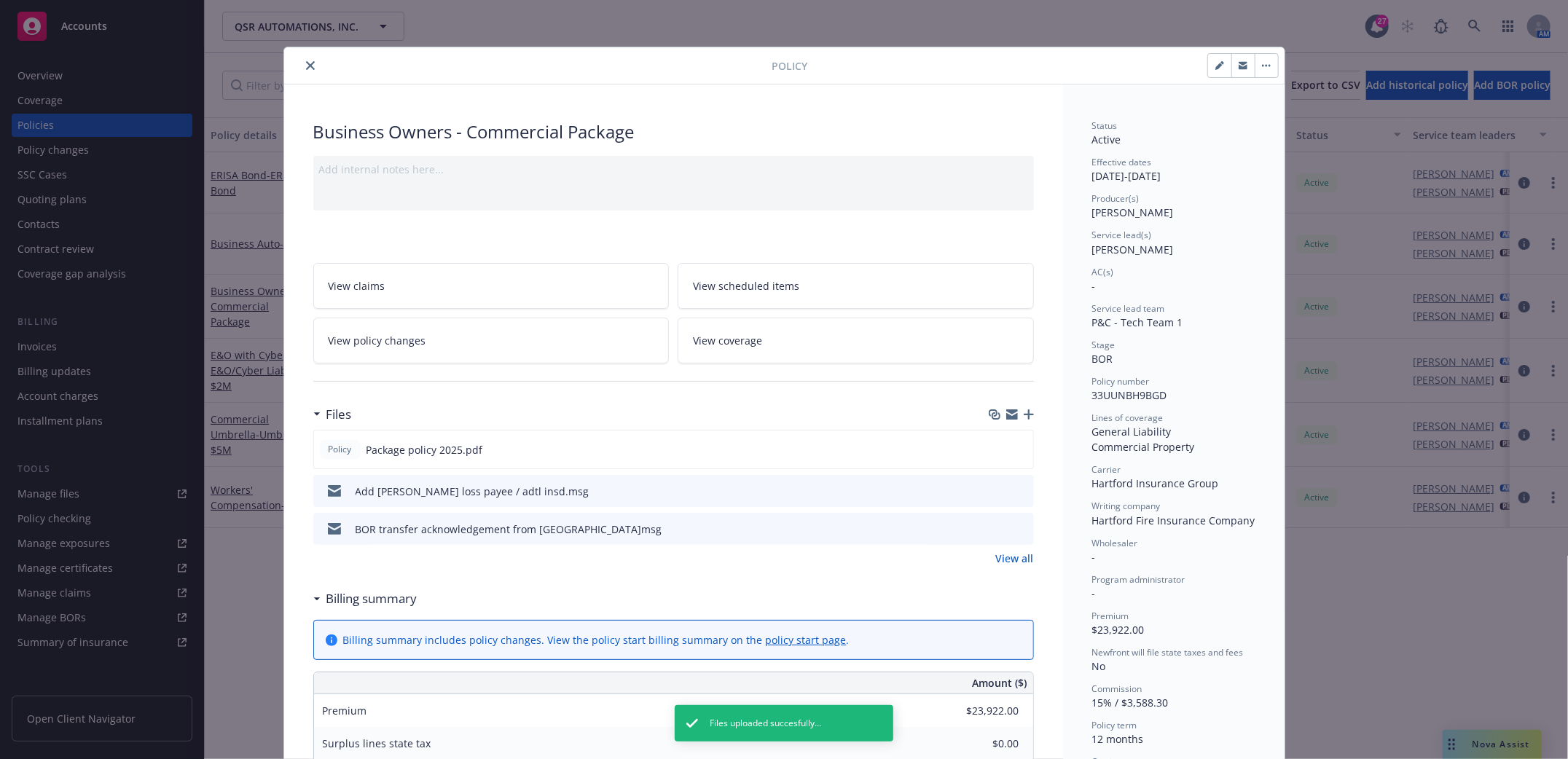
click at [306, 68] on icon "close" at bounding box center [310, 65] width 9 height 9
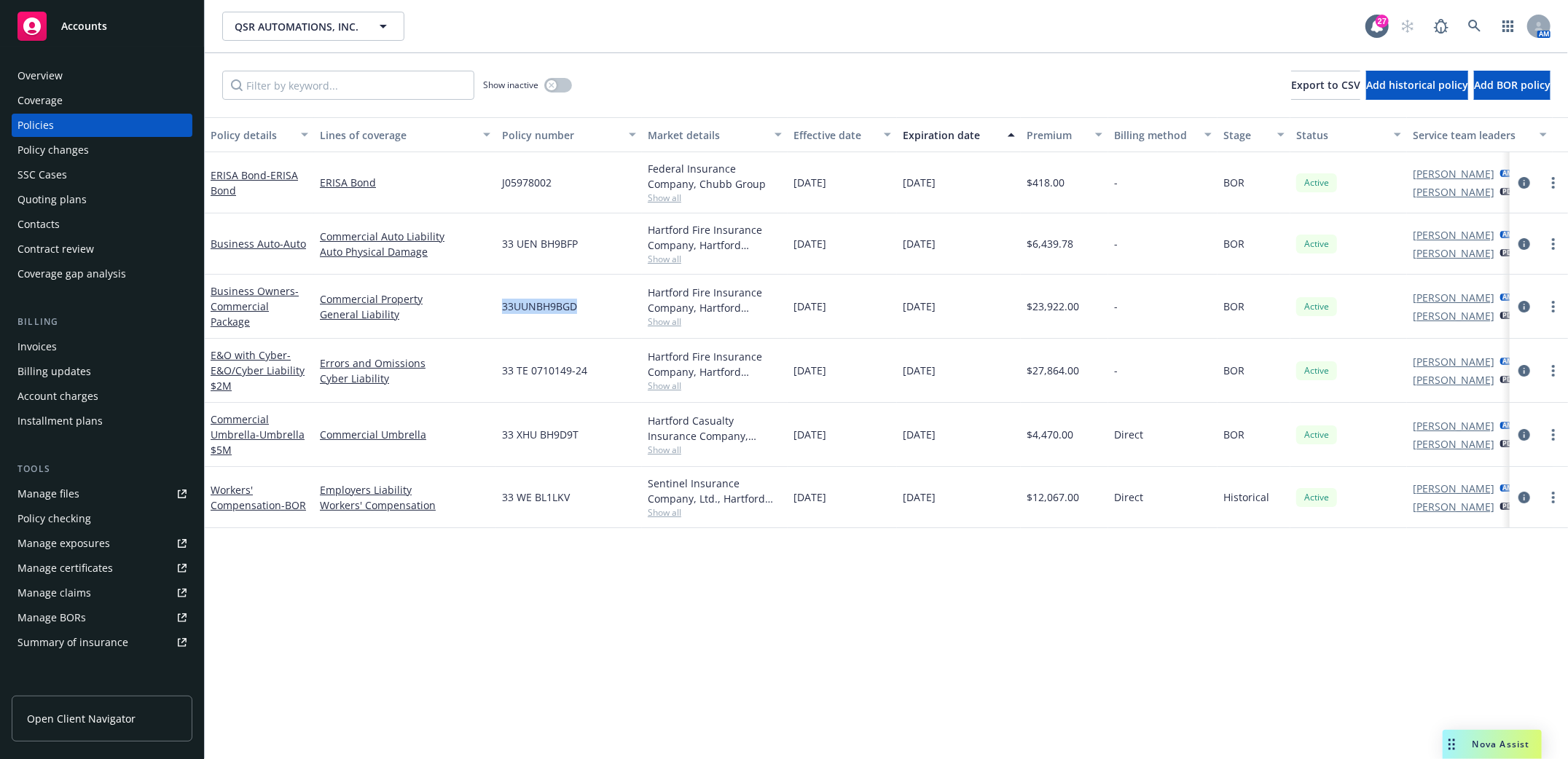
drag, startPoint x: 507, startPoint y: 305, endPoint x: 581, endPoint y: 312, distance: 74.3
click at [581, 312] on div "33UUNBH9BGD" at bounding box center [569, 306] width 146 height 64
